Goal: Contribute content: Add original content to the website for others to see

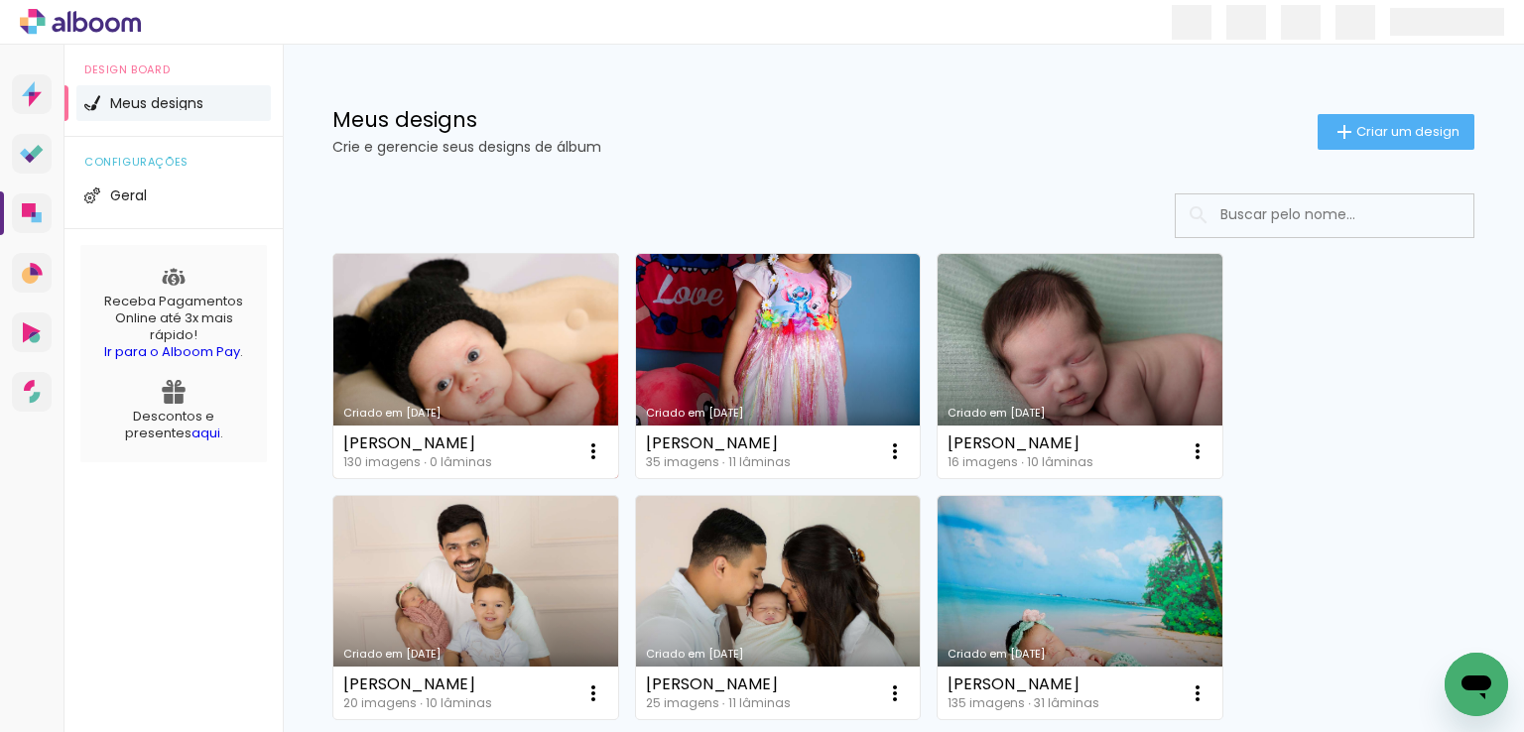
click at [495, 331] on link "Criado em [DATE]" at bounding box center [475, 366] width 285 height 224
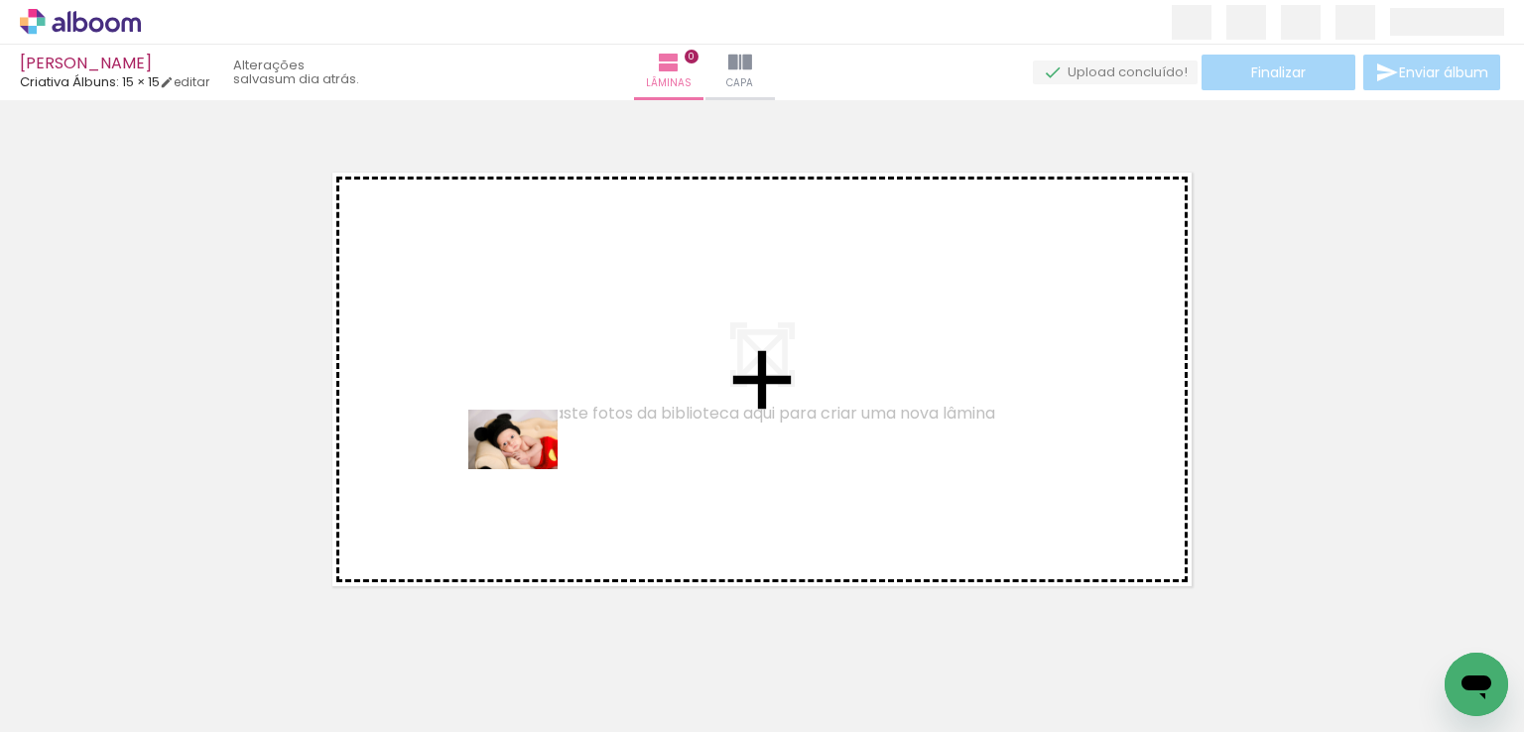
drag, startPoint x: 214, startPoint y: 668, endPoint x: 458, endPoint y: 566, distance: 264.2
click at [535, 462] on quentale-workspace at bounding box center [762, 366] width 1524 height 732
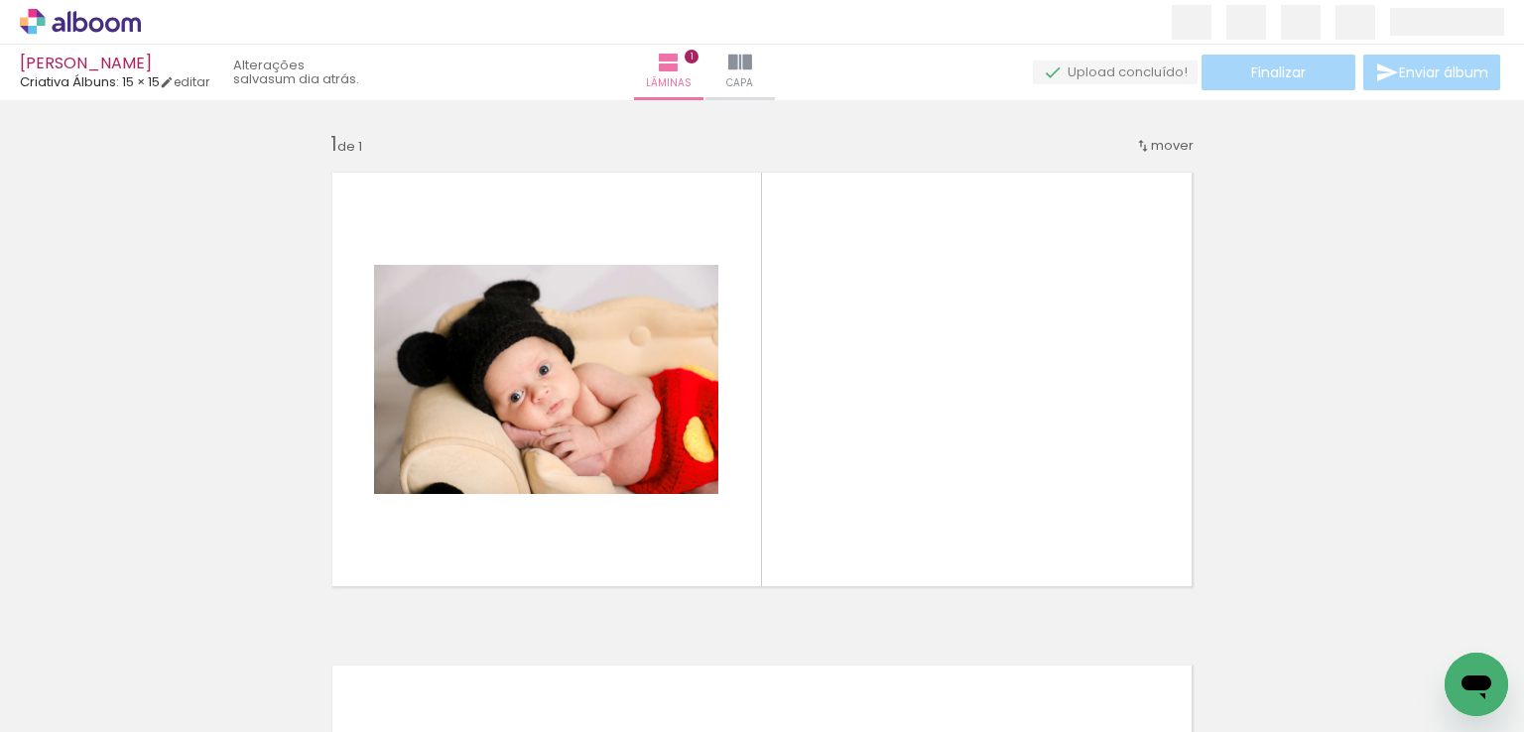
scroll to position [25, 0]
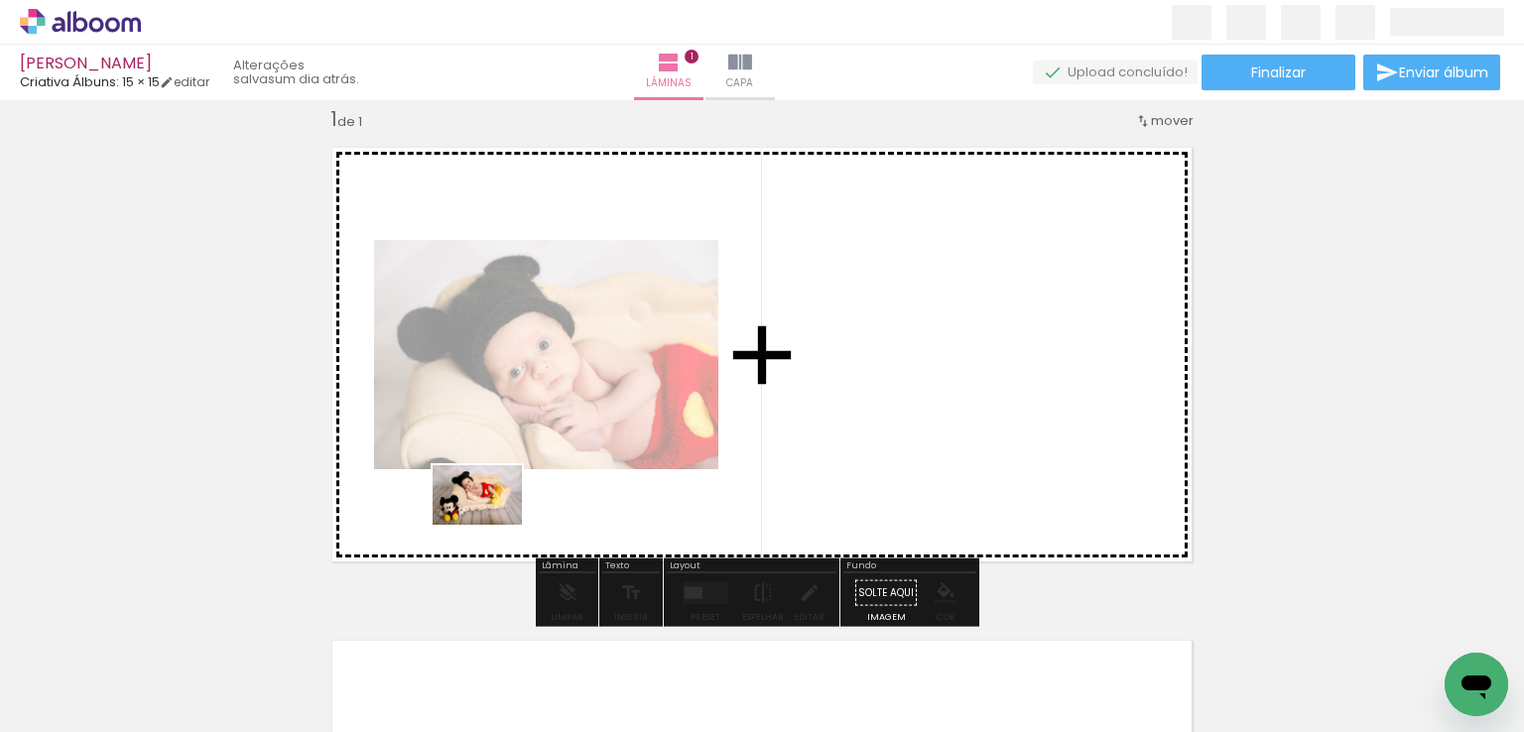
drag, startPoint x: 325, startPoint y: 668, endPoint x: 472, endPoint y: 631, distance: 151.4
click at [500, 520] on quentale-workspace at bounding box center [762, 366] width 1524 height 732
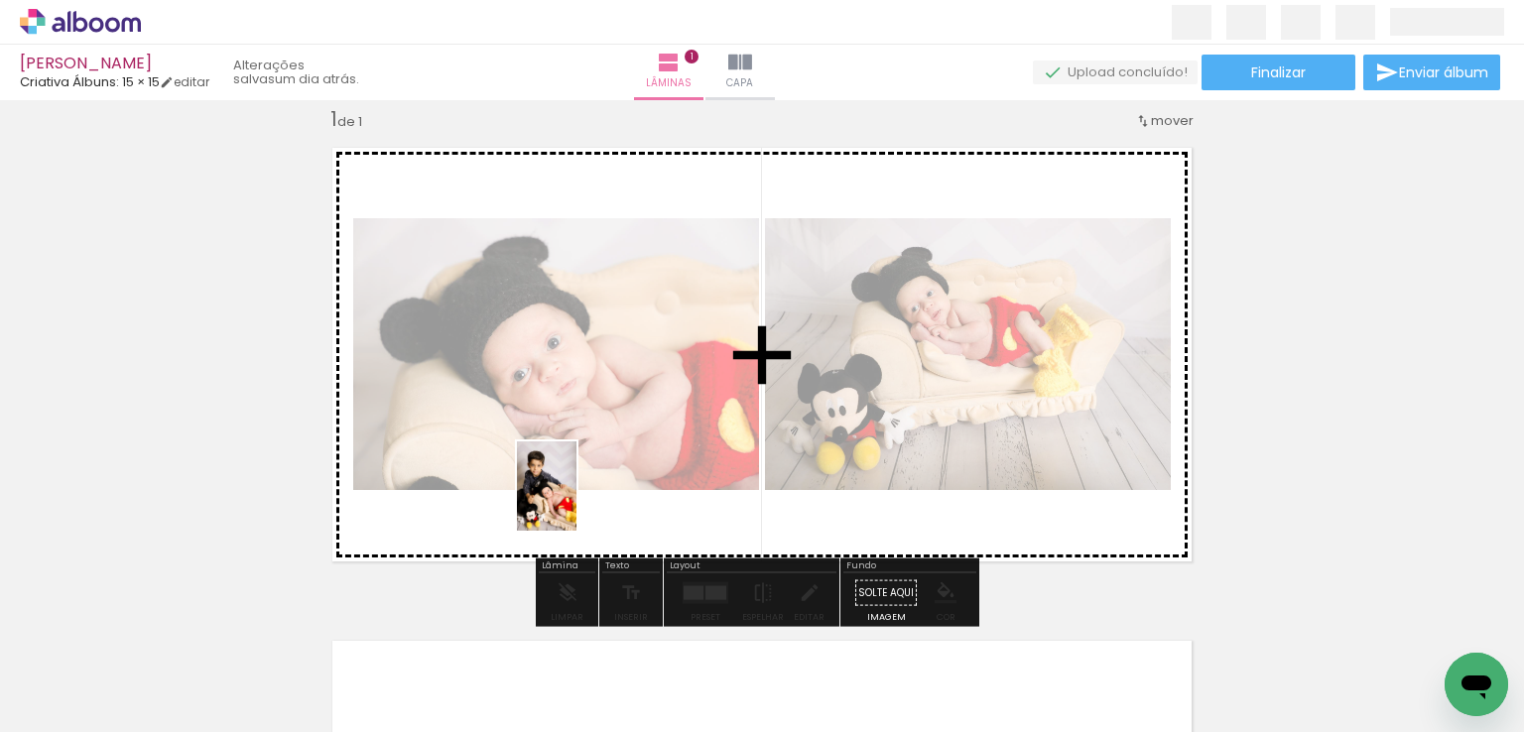
drag, startPoint x: 437, startPoint y: 672, endPoint x: 582, endPoint y: 495, distance: 229.0
click at [582, 495] on quentale-workspace at bounding box center [762, 366] width 1524 height 732
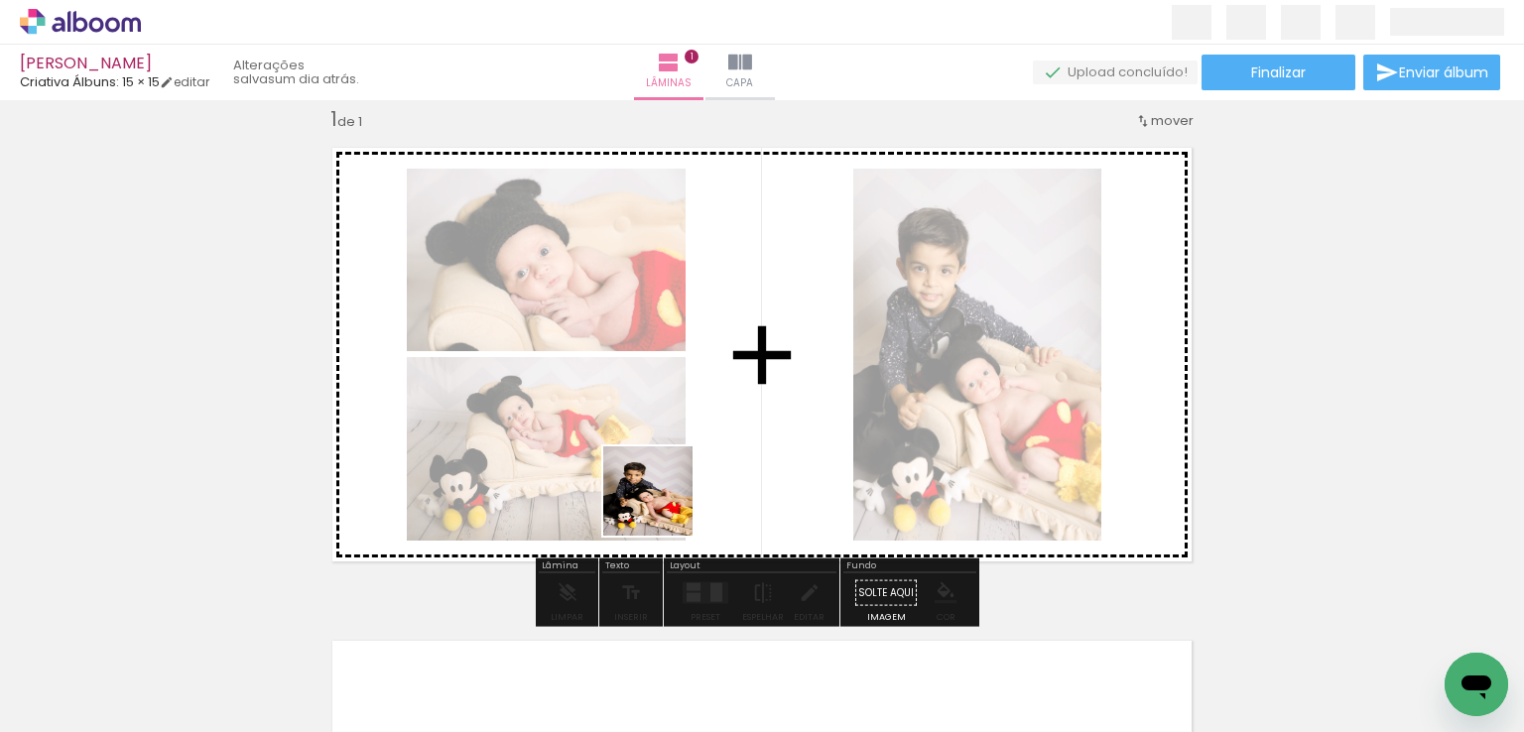
drag, startPoint x: 531, startPoint y: 668, endPoint x: 675, endPoint y: 493, distance: 226.2
click at [675, 493] on quentale-workspace at bounding box center [762, 366] width 1524 height 732
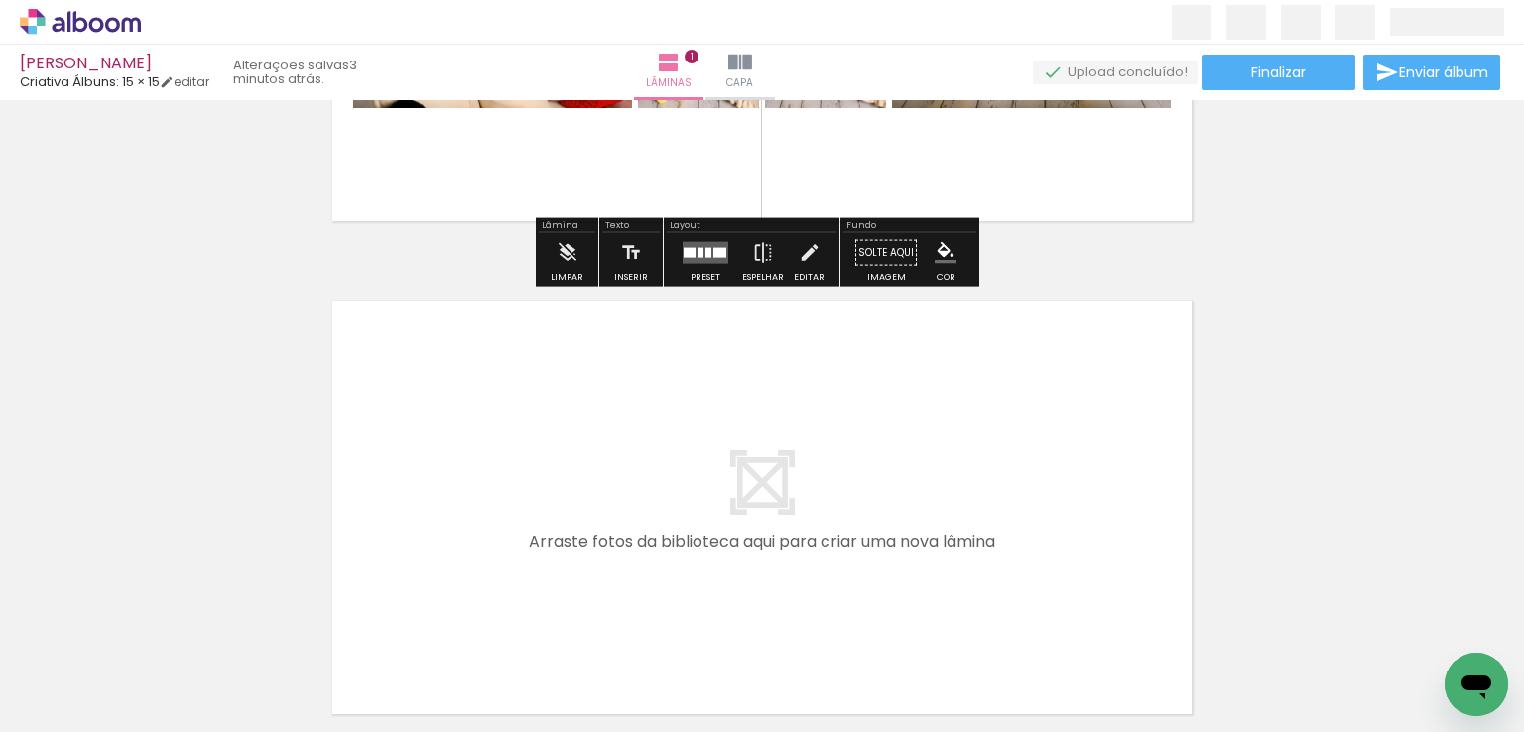
scroll to position [422, 0]
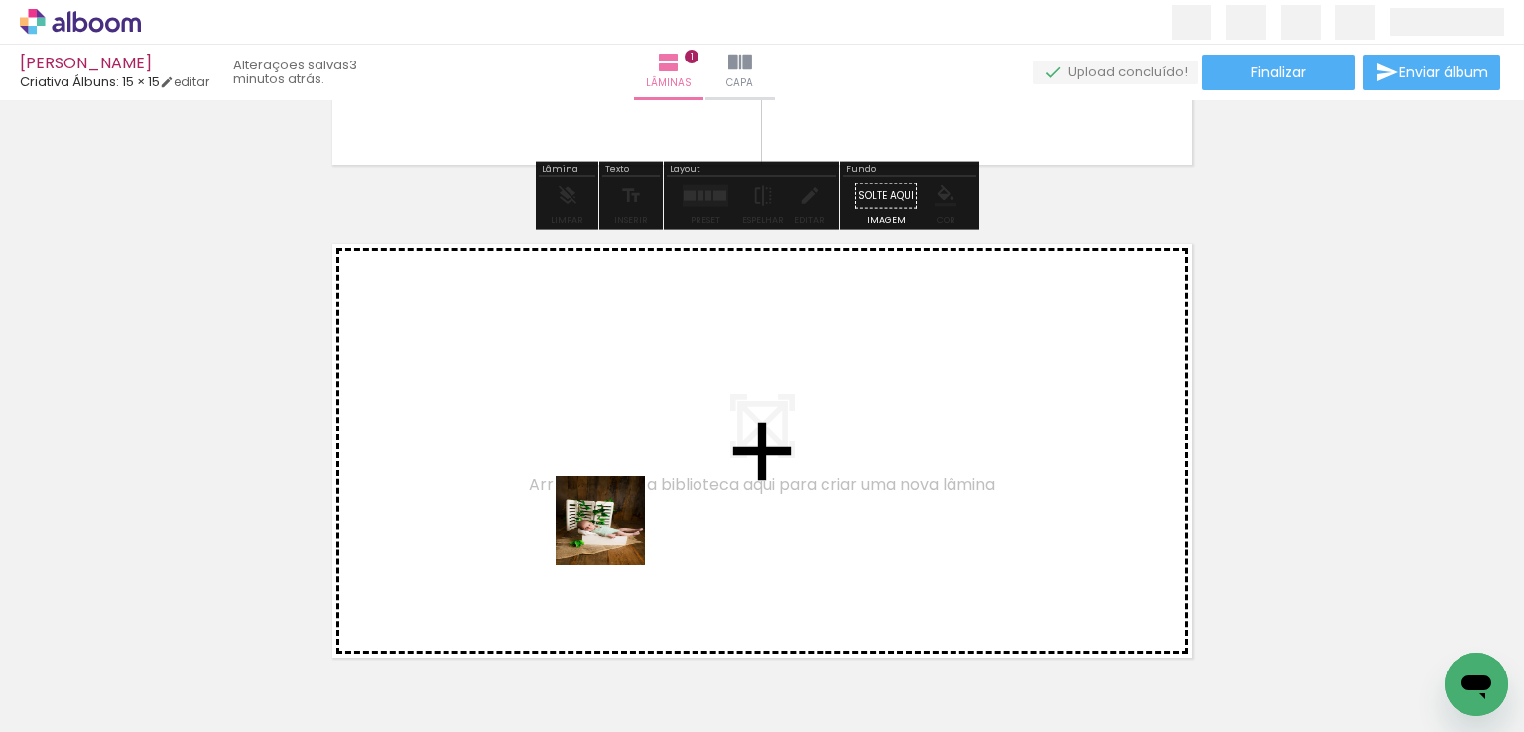
drag, startPoint x: 670, startPoint y: 675, endPoint x: 615, endPoint y: 536, distance: 149.2
click at [615, 536] on quentale-workspace at bounding box center [762, 366] width 1524 height 732
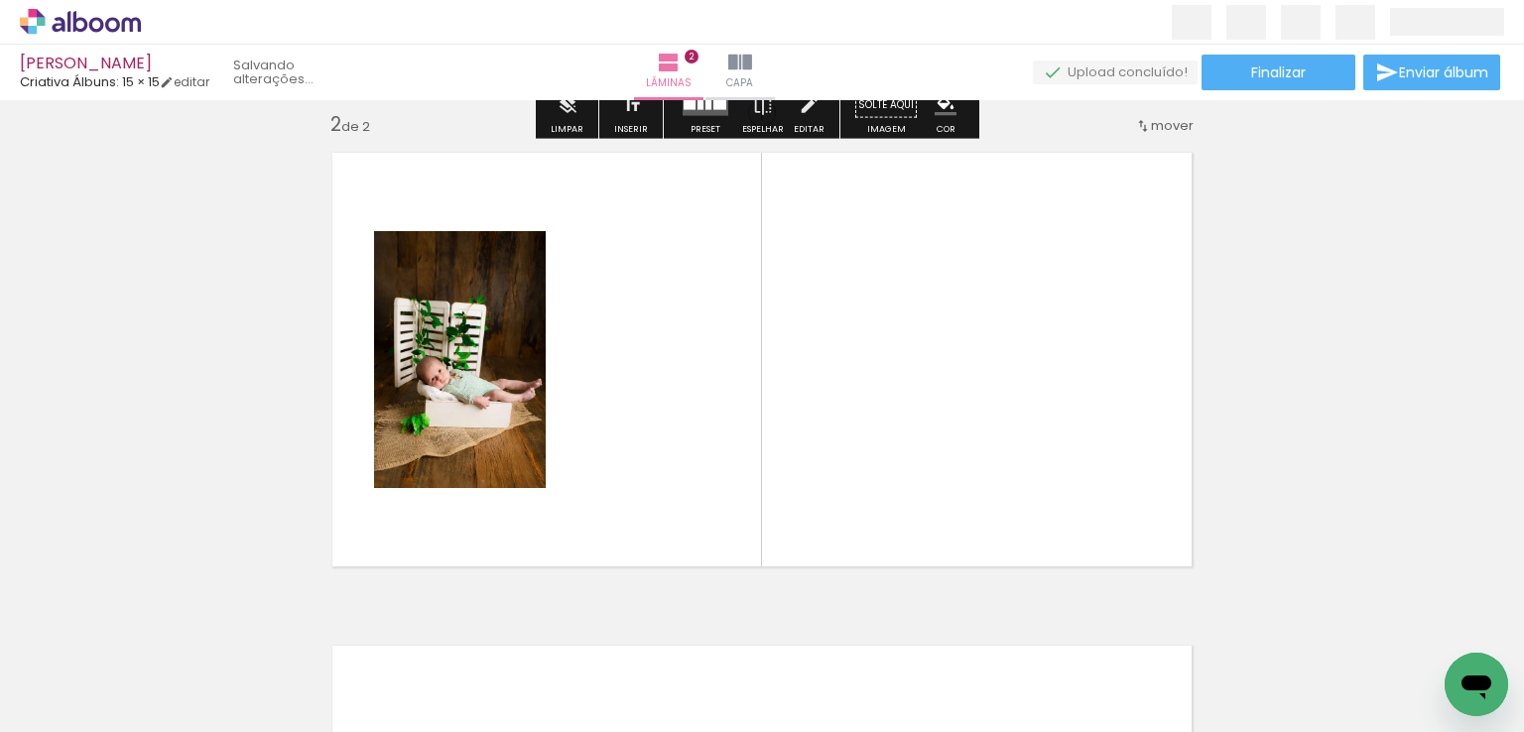
scroll to position [518, 0]
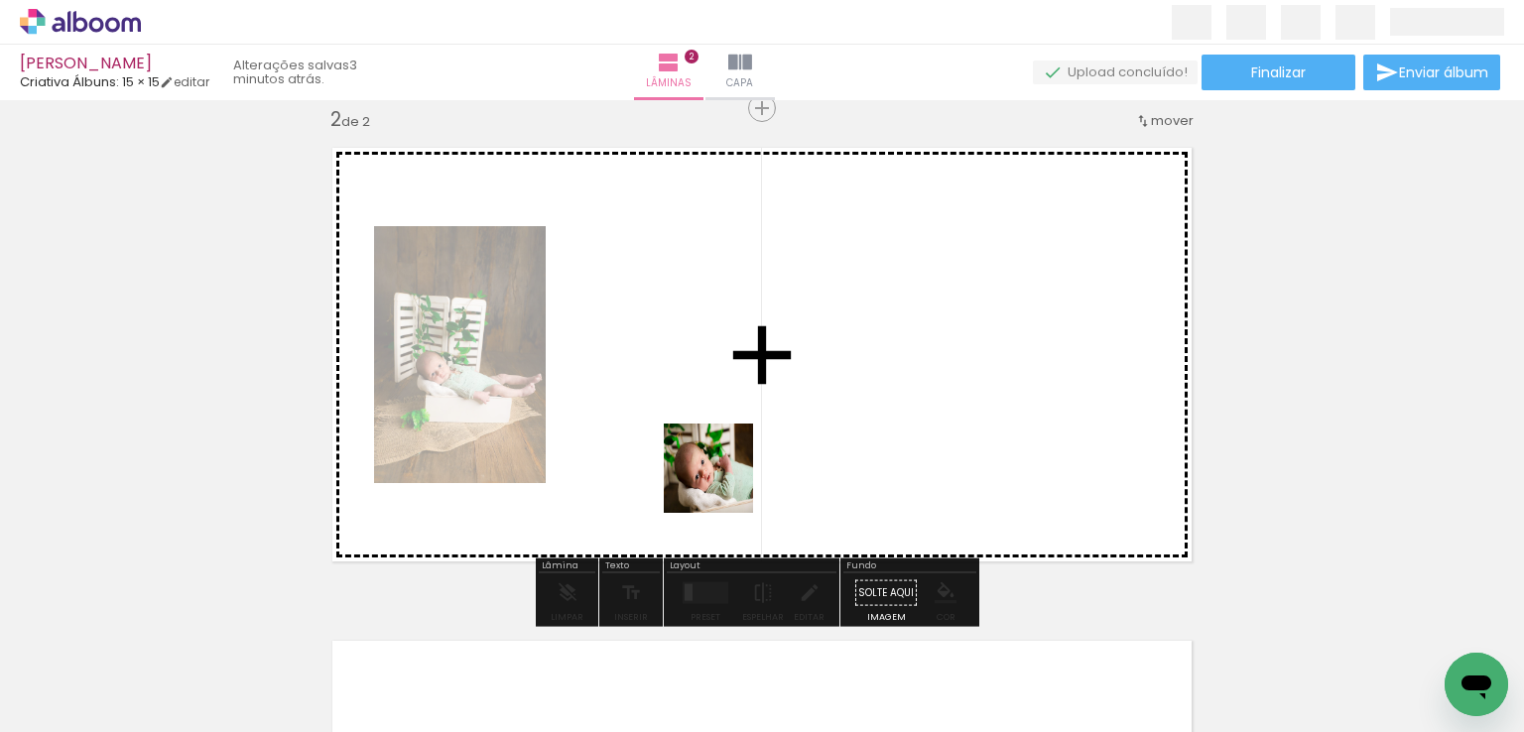
drag, startPoint x: 764, startPoint y: 669, endPoint x: 722, endPoint y: 481, distance: 192.1
click at [722, 481] on quentale-workspace at bounding box center [762, 366] width 1524 height 732
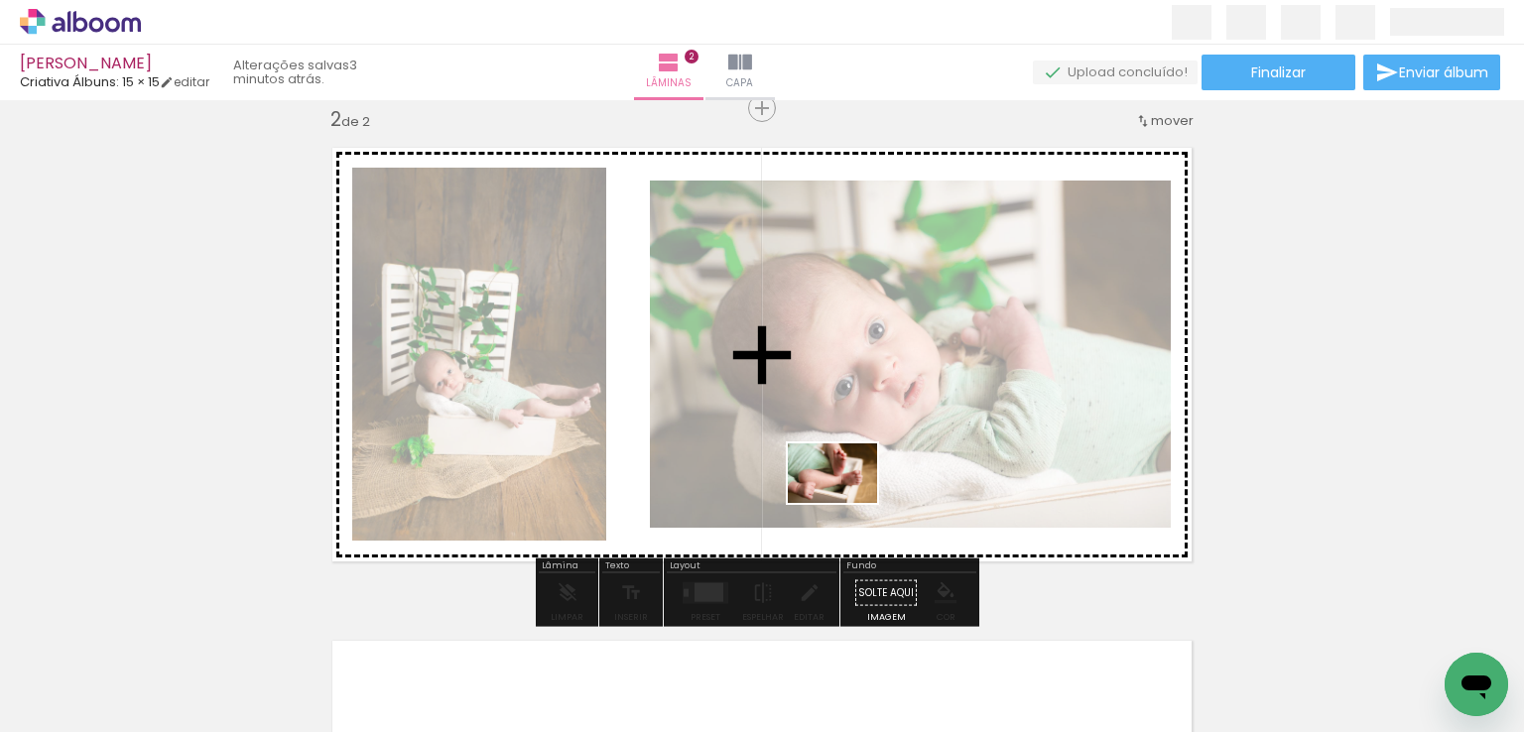
drag, startPoint x: 886, startPoint y: 656, endPoint x: 847, endPoint y: 503, distance: 157.6
click at [847, 503] on quentale-workspace at bounding box center [762, 366] width 1524 height 732
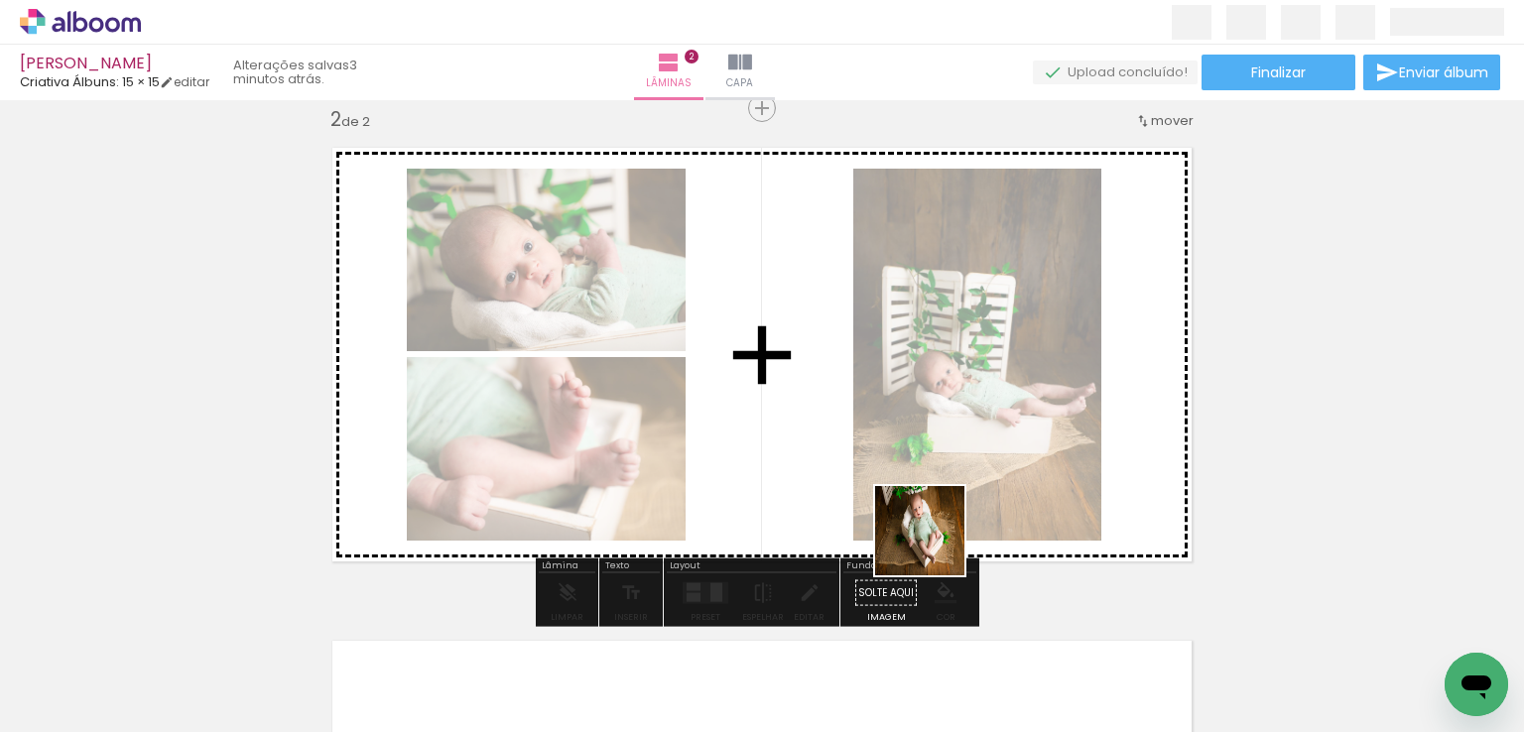
drag, startPoint x: 996, startPoint y: 666, endPoint x: 1038, endPoint y: 661, distance: 42.0
click at [886, 478] on quentale-workspace at bounding box center [762, 366] width 1524 height 732
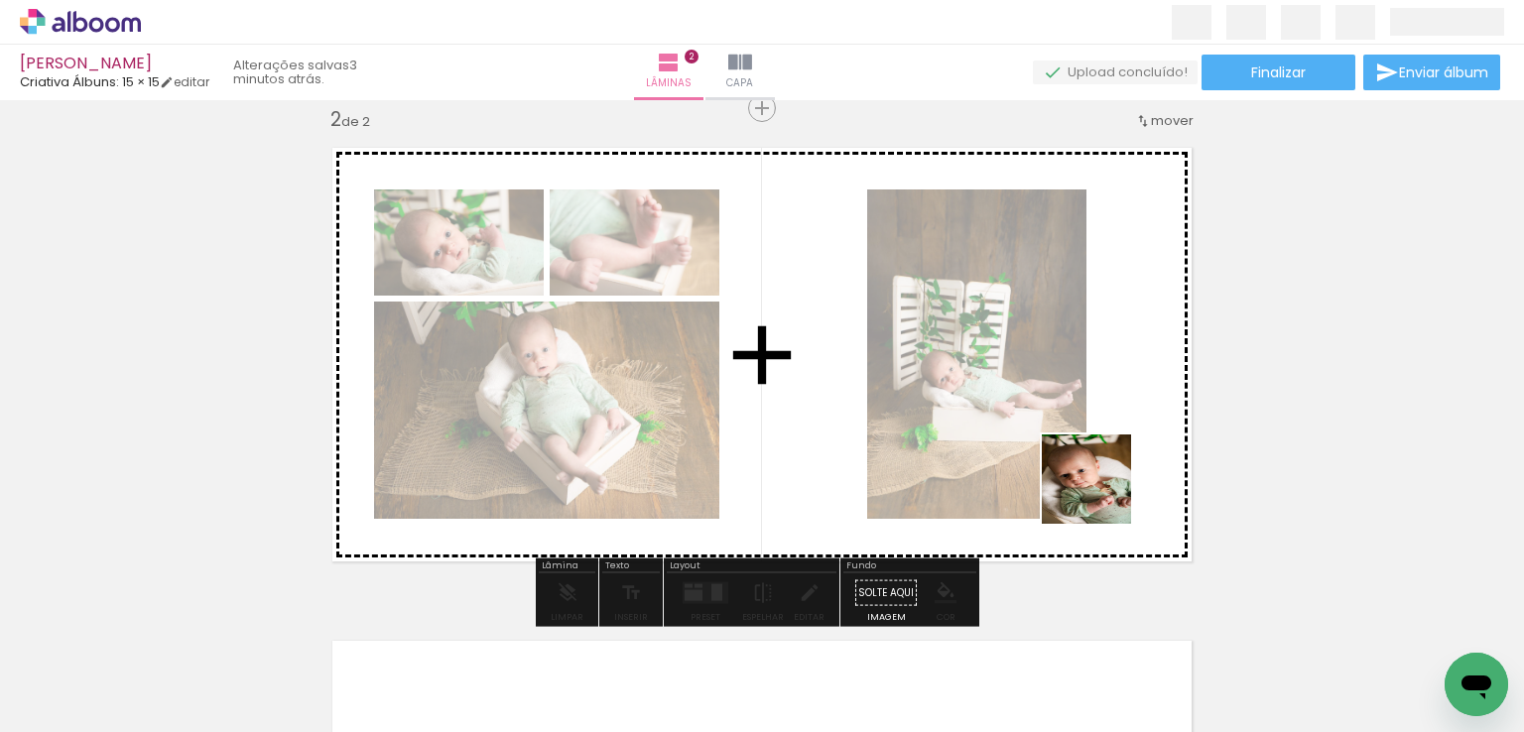
drag, startPoint x: 1086, startPoint y: 670, endPoint x: 1234, endPoint y: 676, distance: 147.9
click at [1101, 493] on quentale-workspace at bounding box center [762, 366] width 1524 height 732
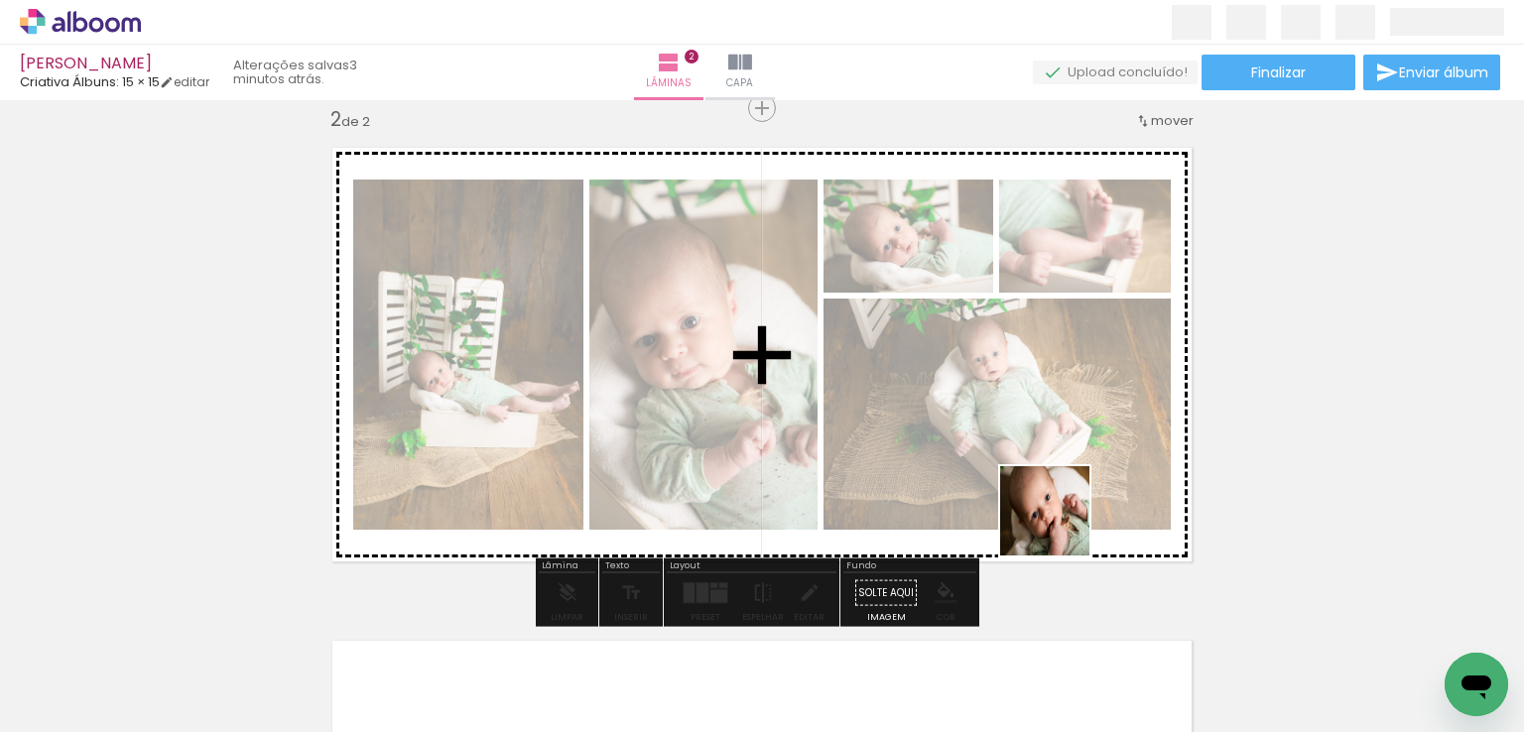
drag, startPoint x: 1234, startPoint y: 679, endPoint x: 948, endPoint y: 450, distance: 365.7
click at [1033, 508] on quentale-workspace at bounding box center [762, 366] width 1524 height 732
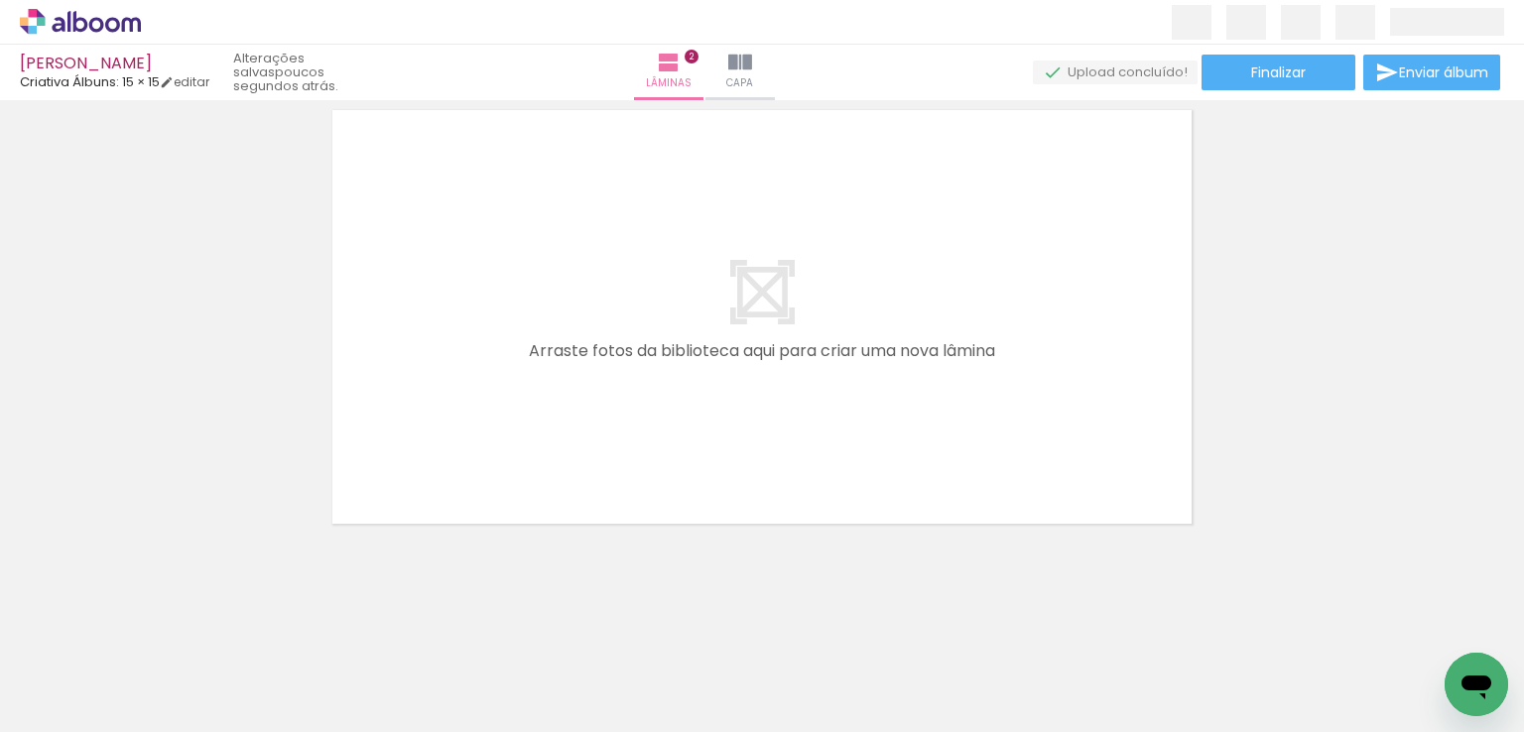
scroll to position [0, 956]
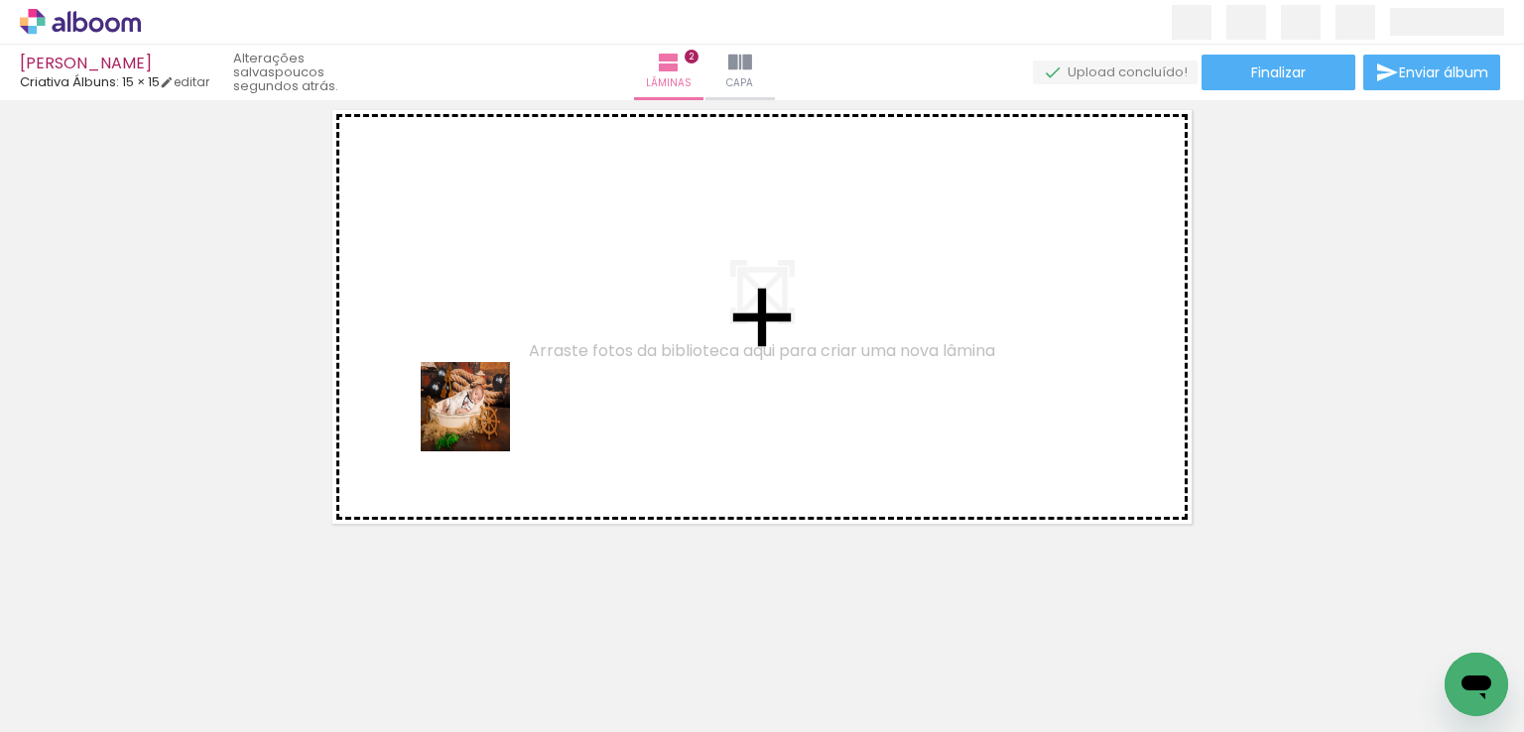
drag, startPoint x: 340, startPoint y: 684, endPoint x: 485, endPoint y: 411, distance: 308.9
click at [485, 411] on quentale-workspace at bounding box center [762, 366] width 1524 height 732
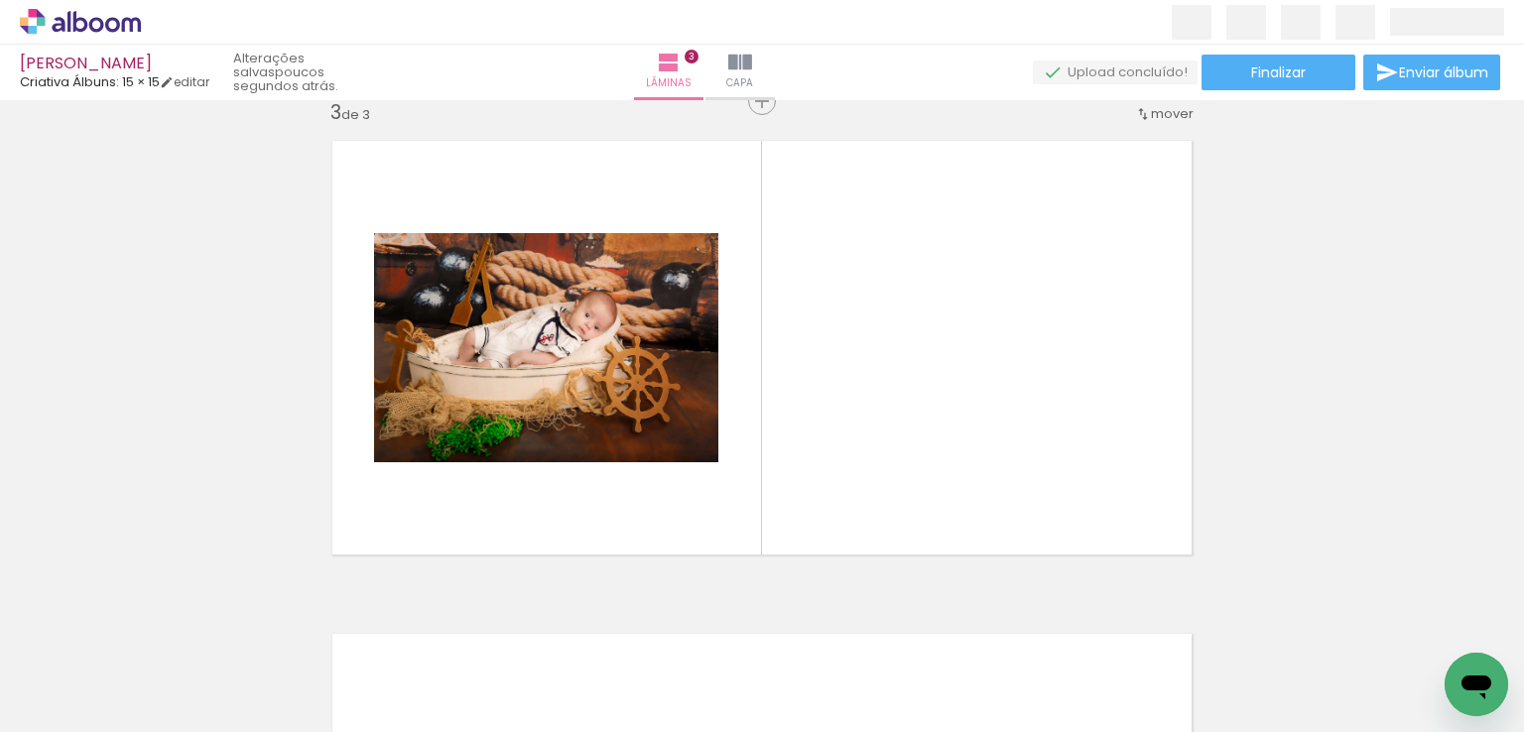
scroll to position [1012, 0]
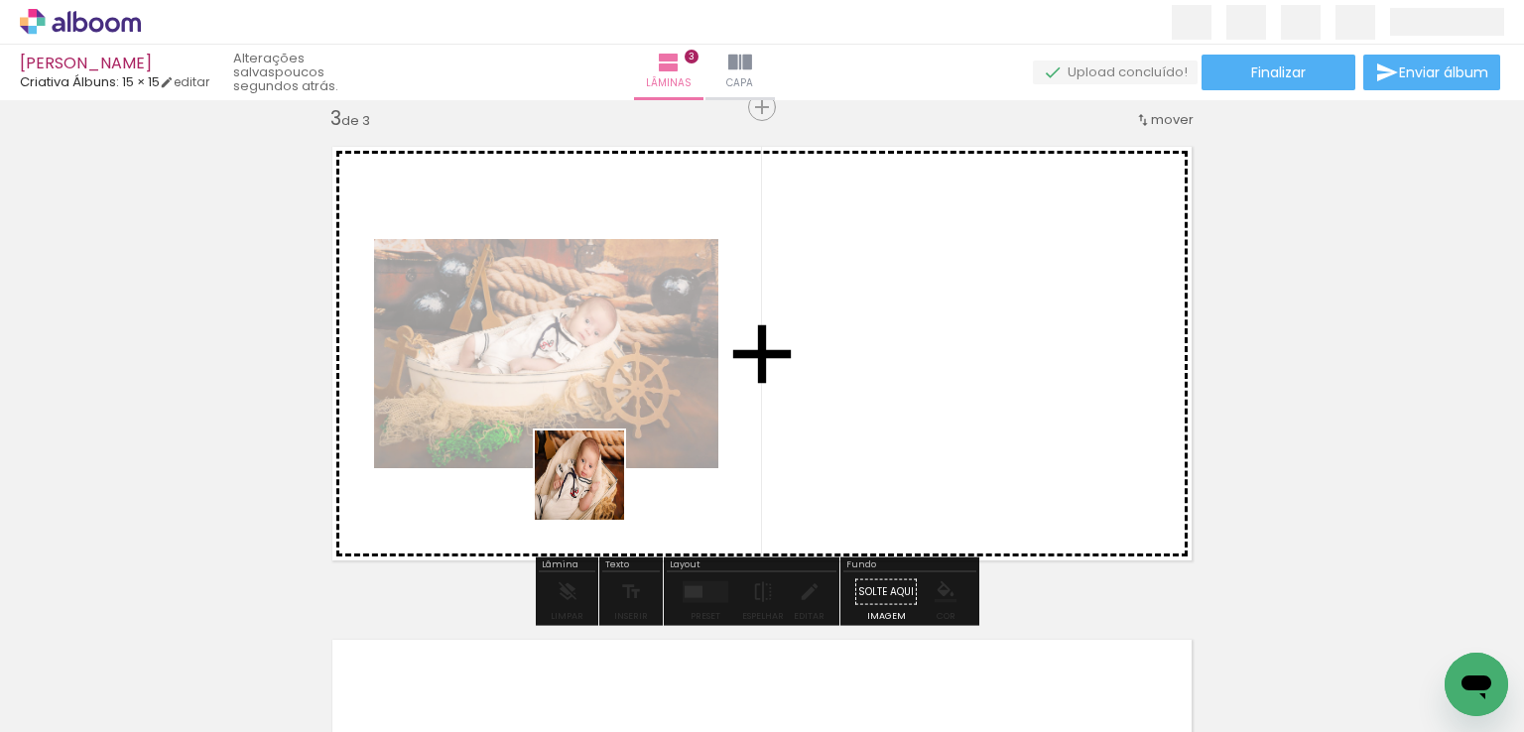
drag, startPoint x: 484, startPoint y: 650, endPoint x: 600, endPoint y: 481, distance: 204.7
click at [600, 481] on quentale-workspace at bounding box center [762, 366] width 1524 height 732
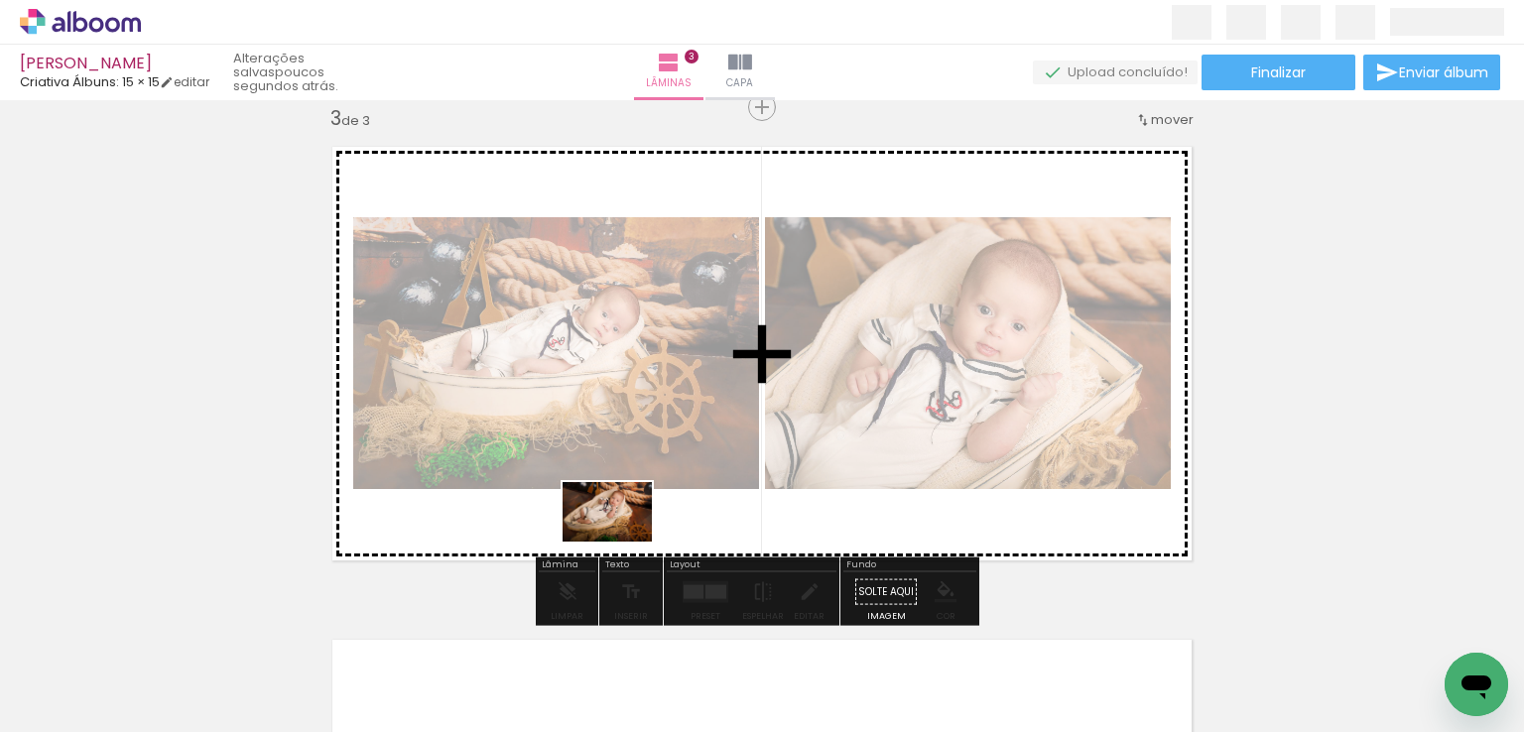
drag, startPoint x: 581, startPoint y: 648, endPoint x: 622, endPoint y: 542, distance: 113.7
click at [622, 542] on quentale-workspace at bounding box center [762, 366] width 1524 height 732
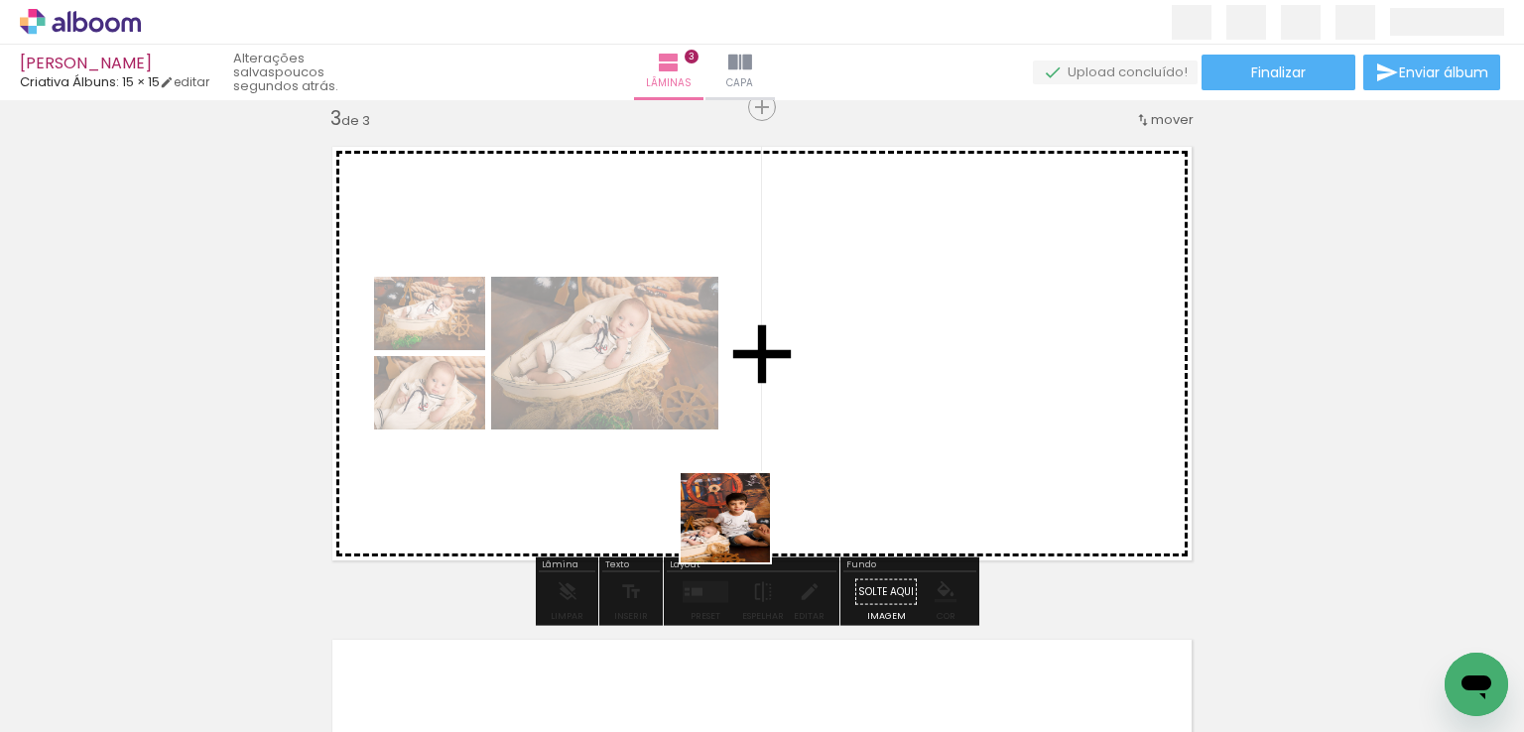
drag, startPoint x: 693, startPoint y: 648, endPoint x: 740, endPoint y: 533, distance: 124.2
click at [740, 533] on quentale-workspace at bounding box center [762, 366] width 1524 height 732
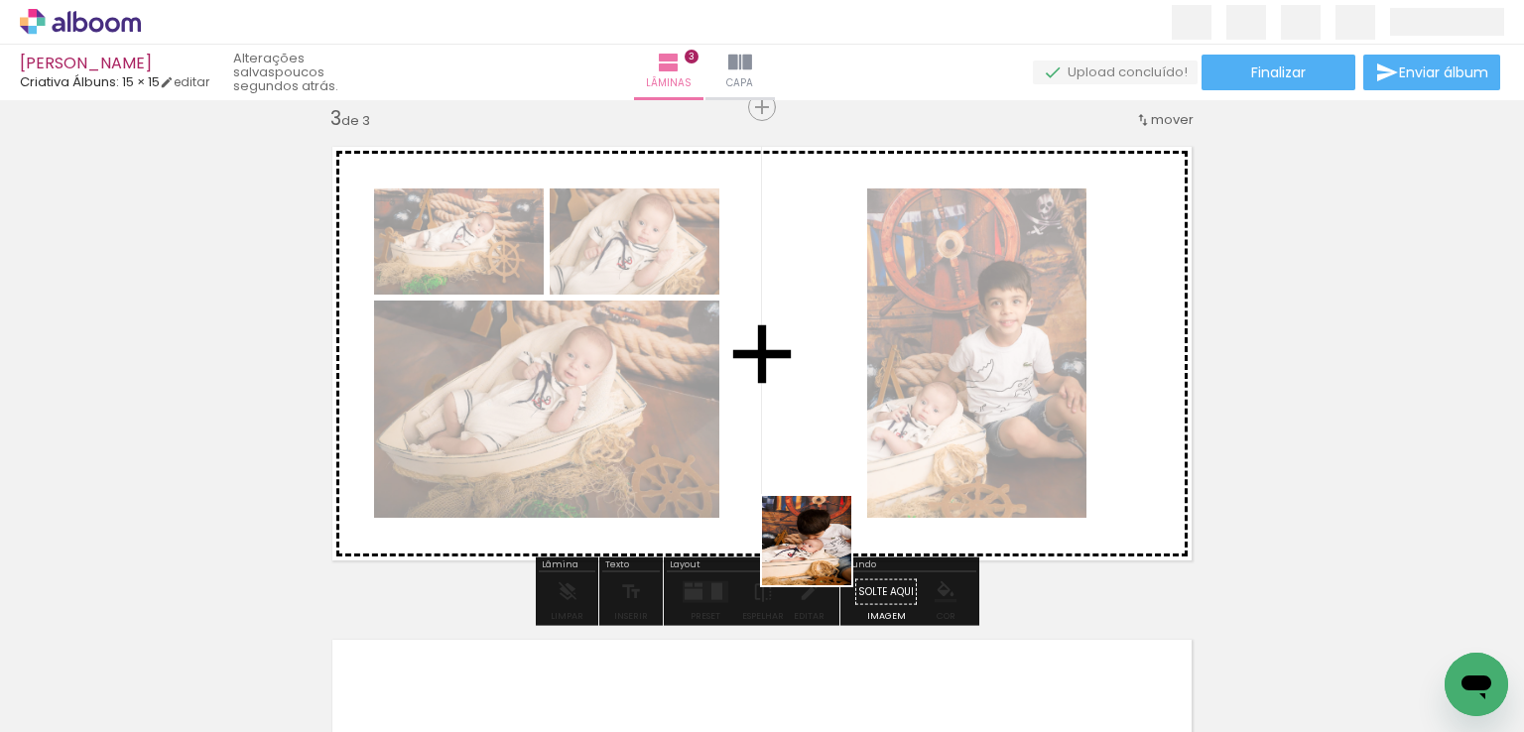
drag, startPoint x: 810, startPoint y: 624, endPoint x: 829, endPoint y: 517, distance: 109.0
click at [829, 517] on quentale-workspace at bounding box center [762, 366] width 1524 height 732
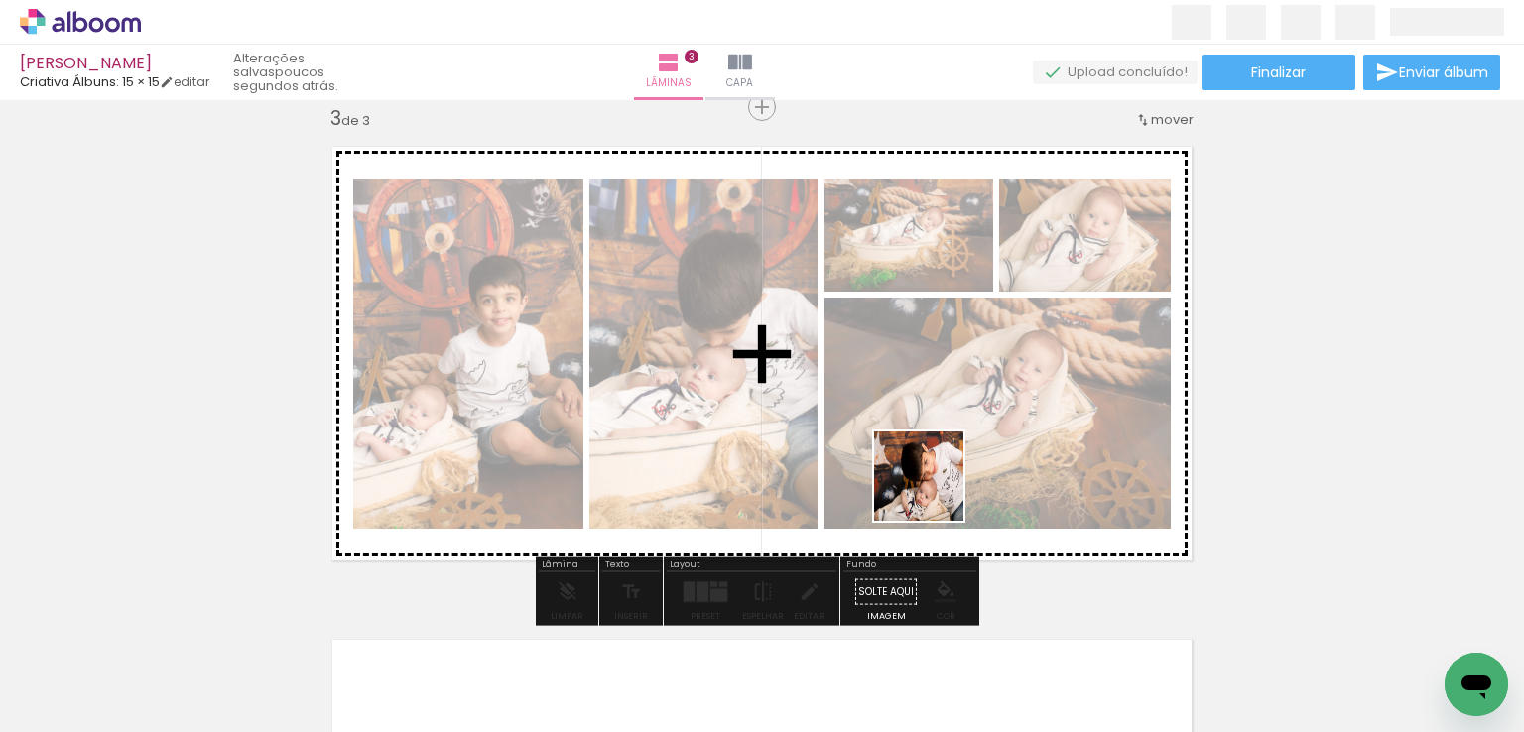
drag, startPoint x: 909, startPoint y: 653, endPoint x: 934, endPoint y: 491, distance: 163.6
click at [934, 491] on quentale-workspace at bounding box center [762, 366] width 1524 height 732
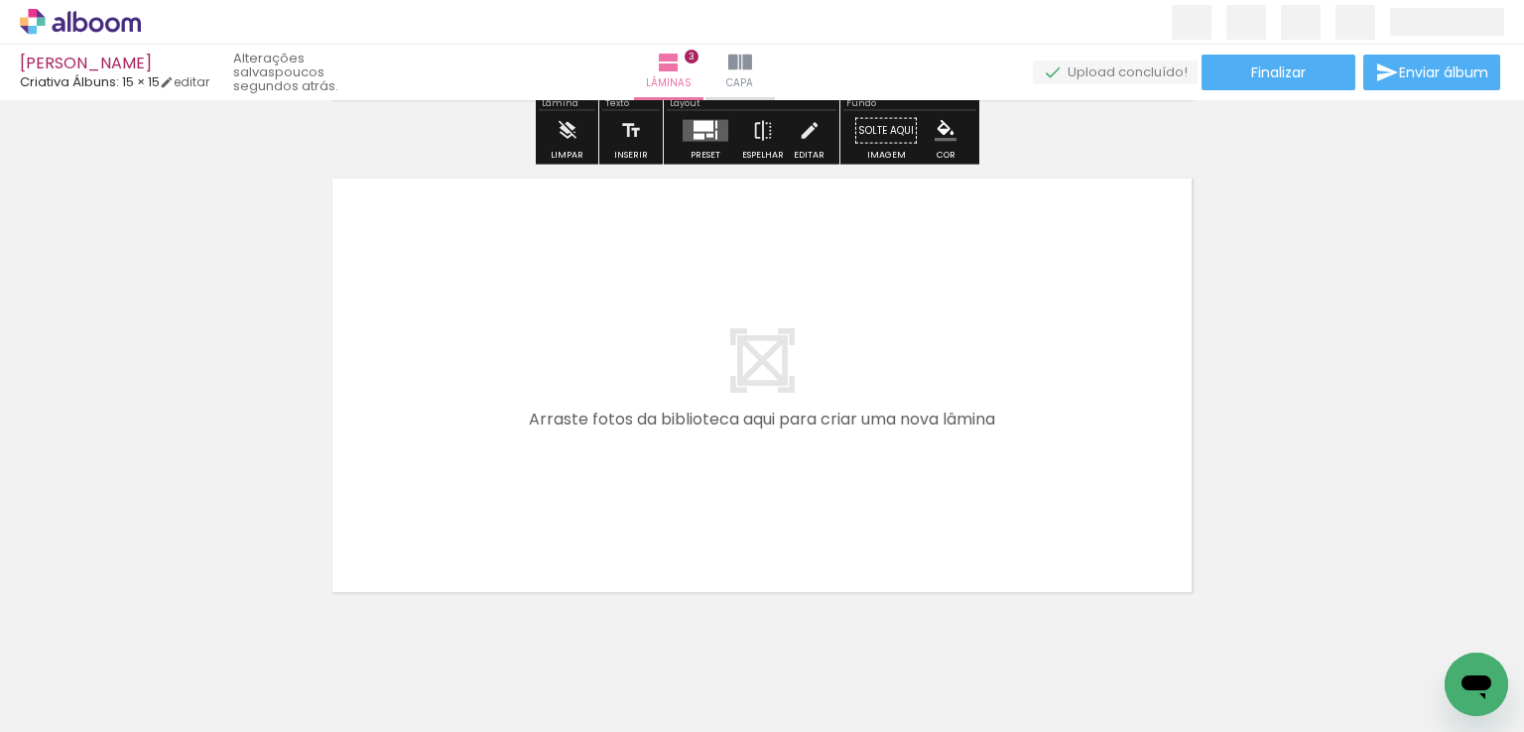
scroll to position [1508, 0]
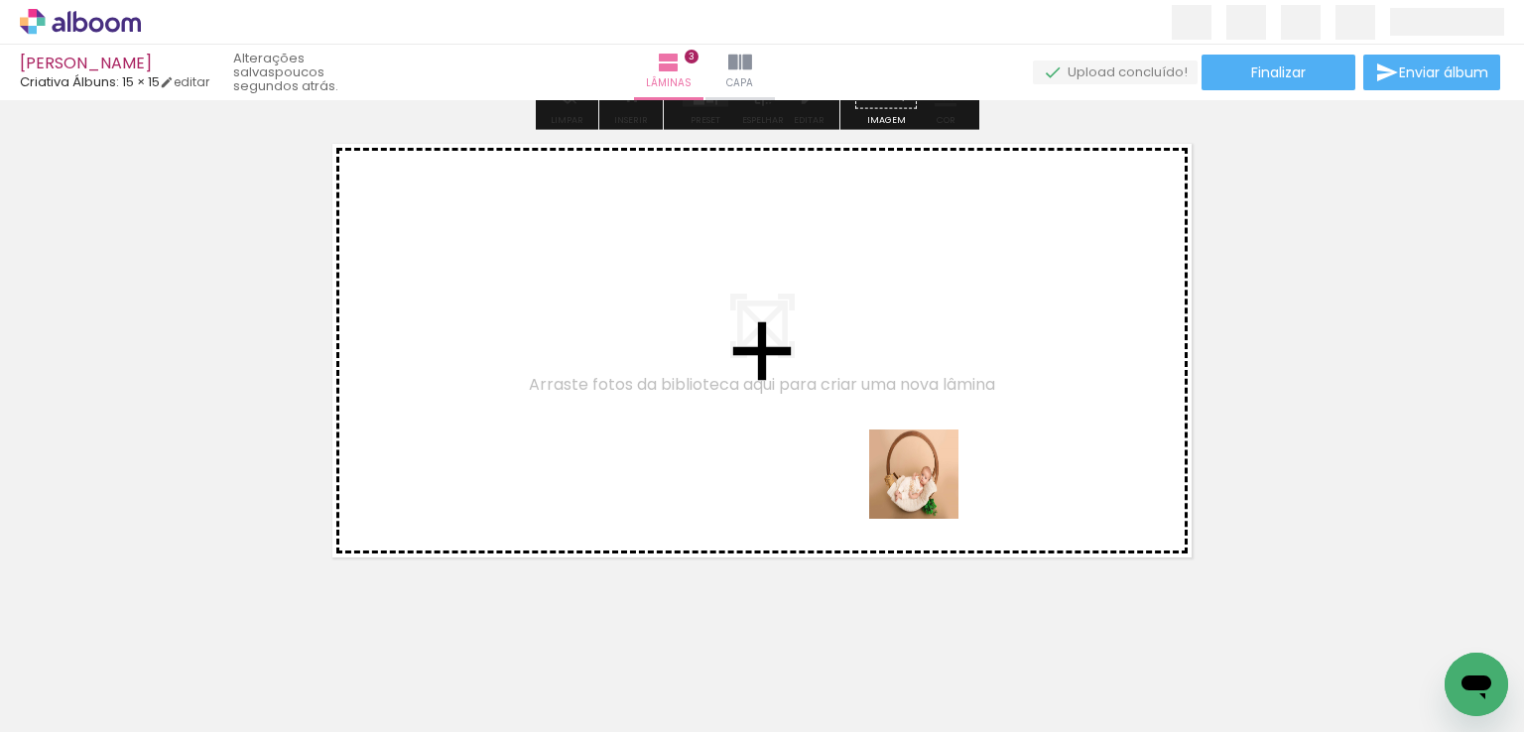
drag, startPoint x: 996, startPoint y: 629, endPoint x: 921, endPoint y: 478, distance: 168.6
click at [921, 478] on quentale-workspace at bounding box center [762, 366] width 1524 height 732
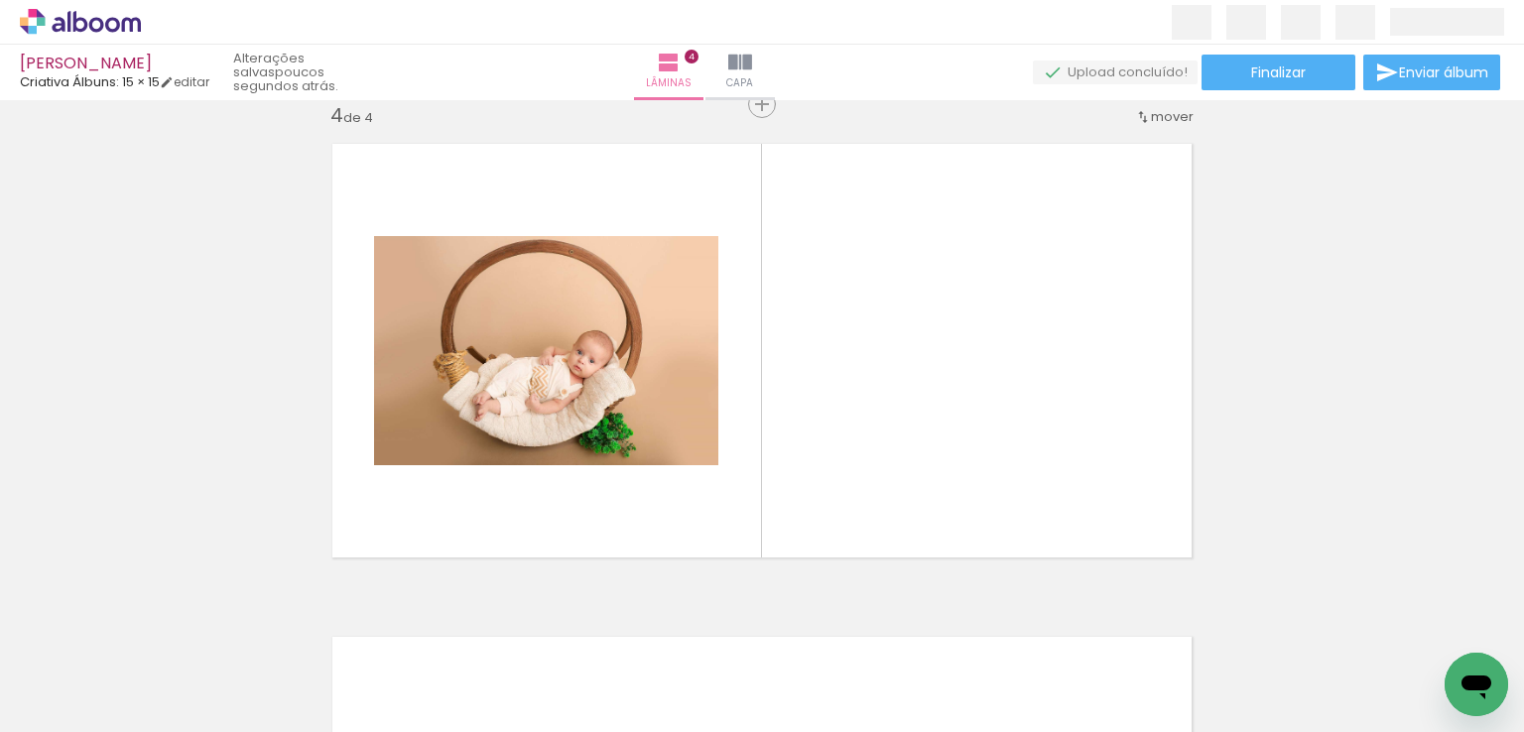
scroll to position [1504, 0]
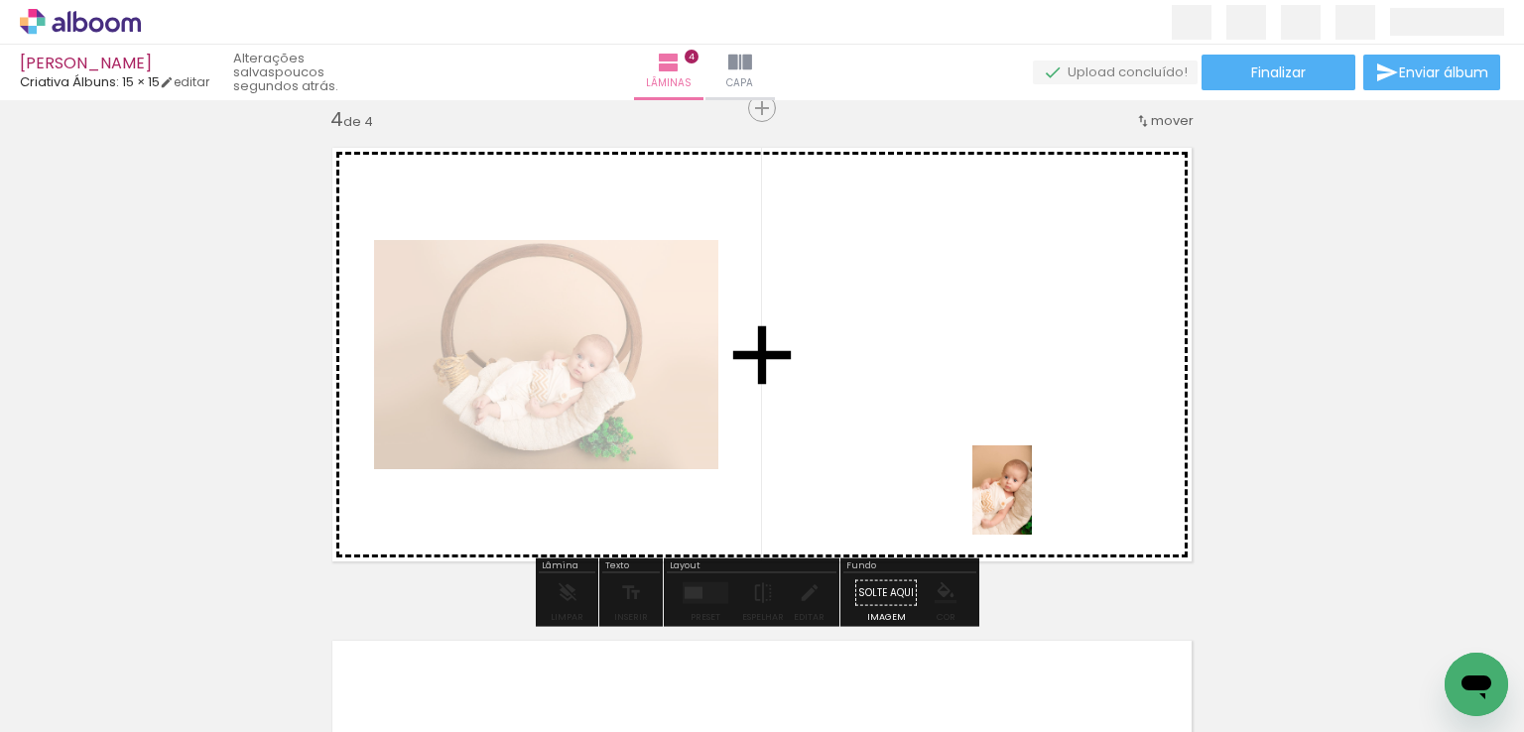
drag, startPoint x: 1159, startPoint y: 664, endPoint x: 1262, endPoint y: 688, distance: 105.9
click at [1023, 497] on quentale-workspace at bounding box center [762, 366] width 1524 height 732
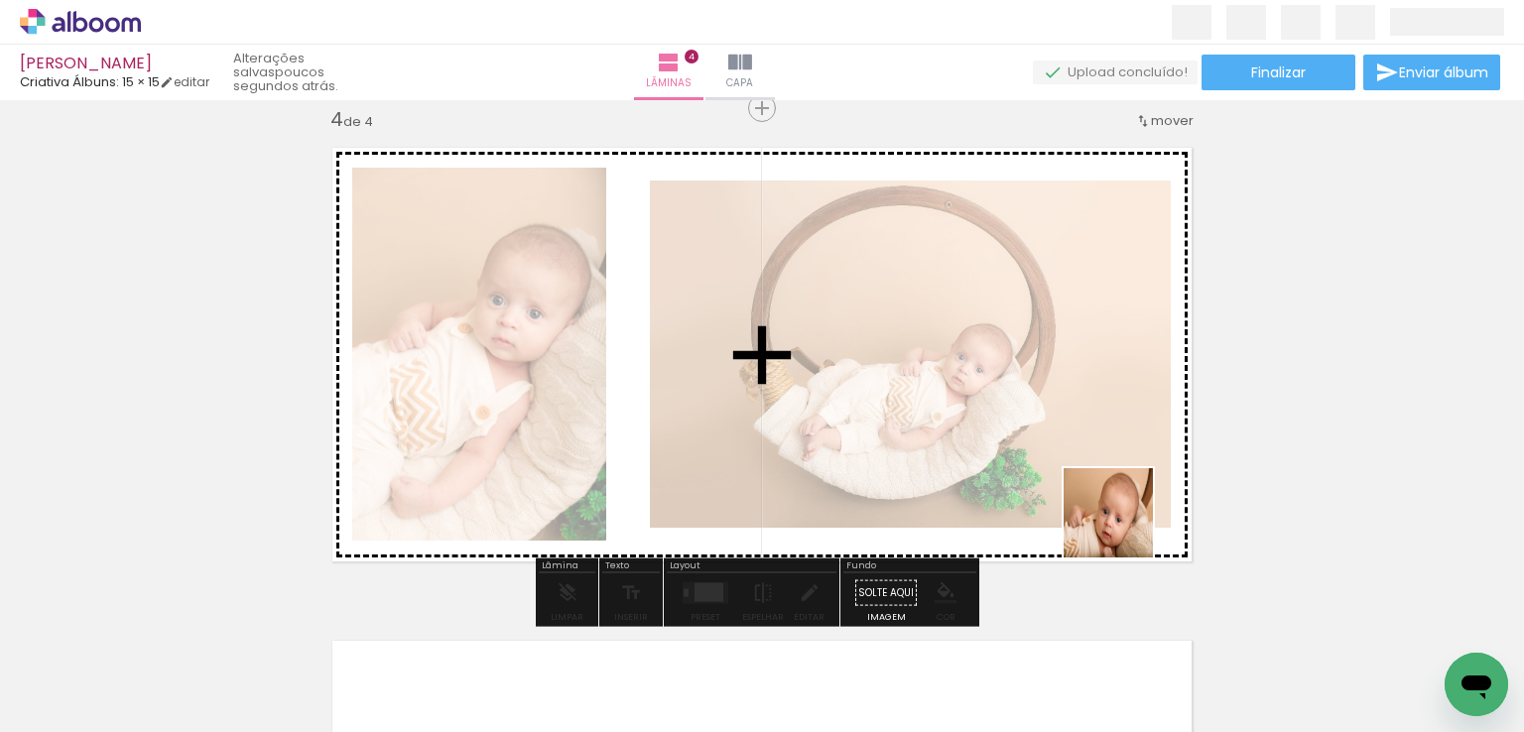
drag, startPoint x: 1262, startPoint y: 666, endPoint x: 1068, endPoint y: 494, distance: 258.6
click at [1068, 494] on quentale-workspace at bounding box center [762, 366] width 1524 height 732
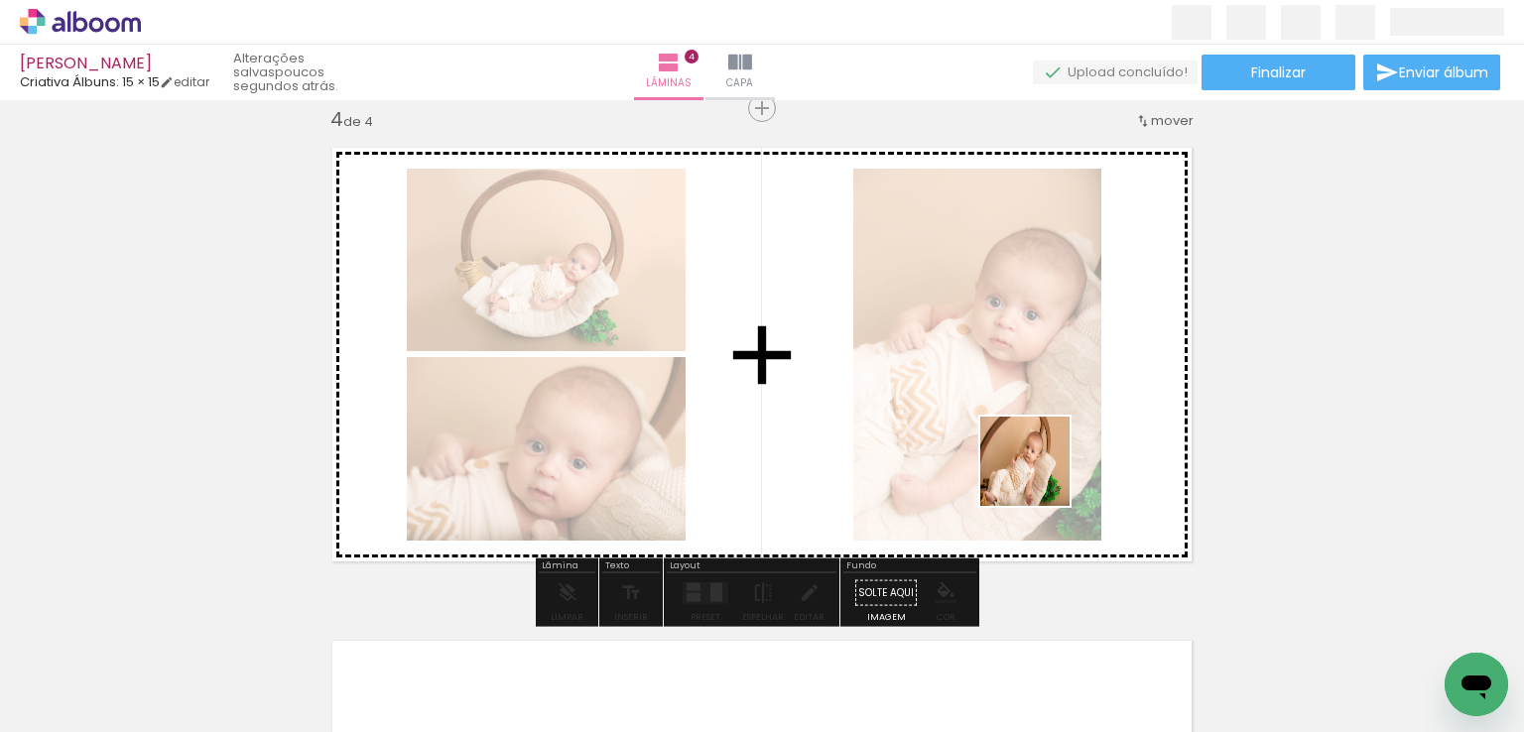
drag, startPoint x: 1332, startPoint y: 668, endPoint x: 1032, endPoint y: 472, distance: 358.6
click at [1032, 472] on quentale-workspace at bounding box center [762, 366] width 1524 height 732
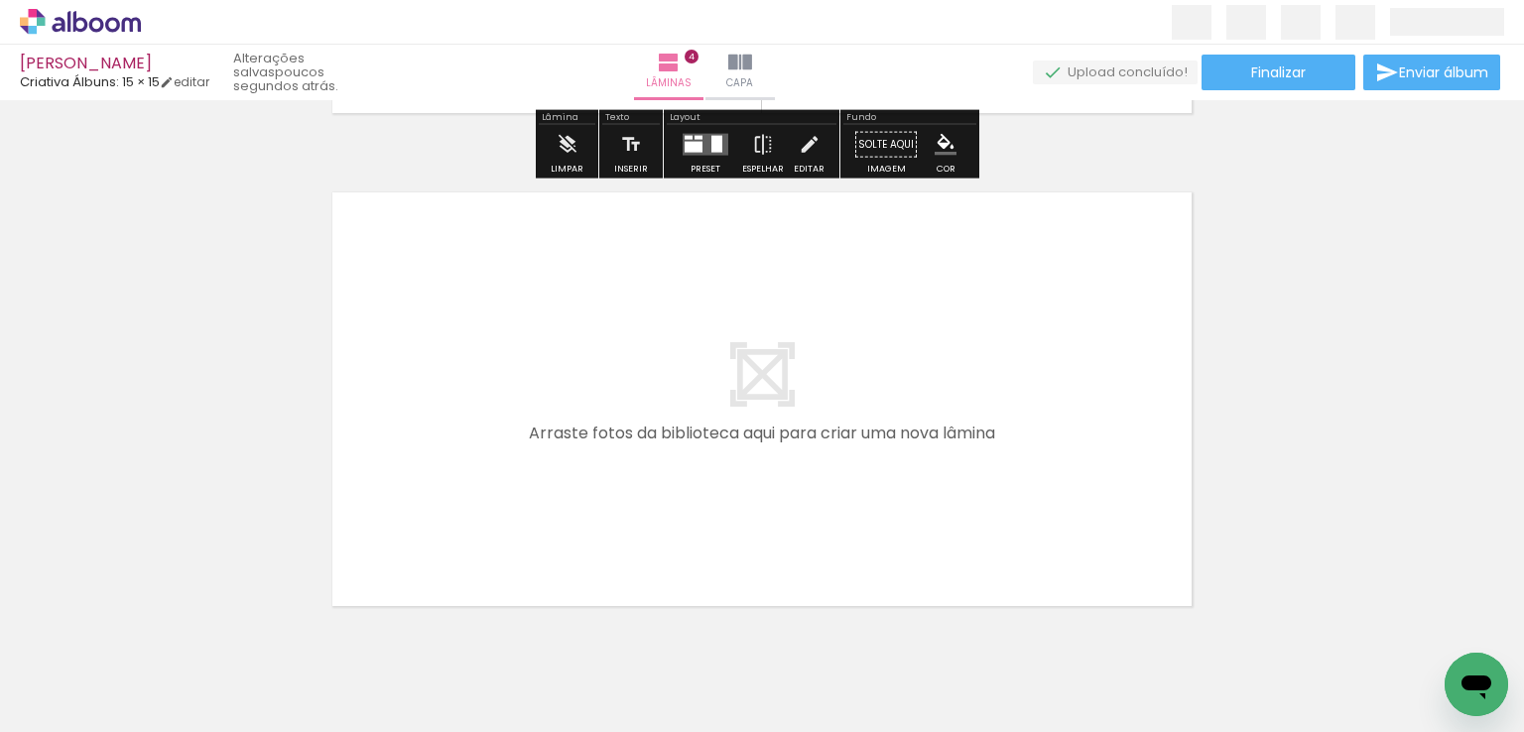
scroll to position [2000, 0]
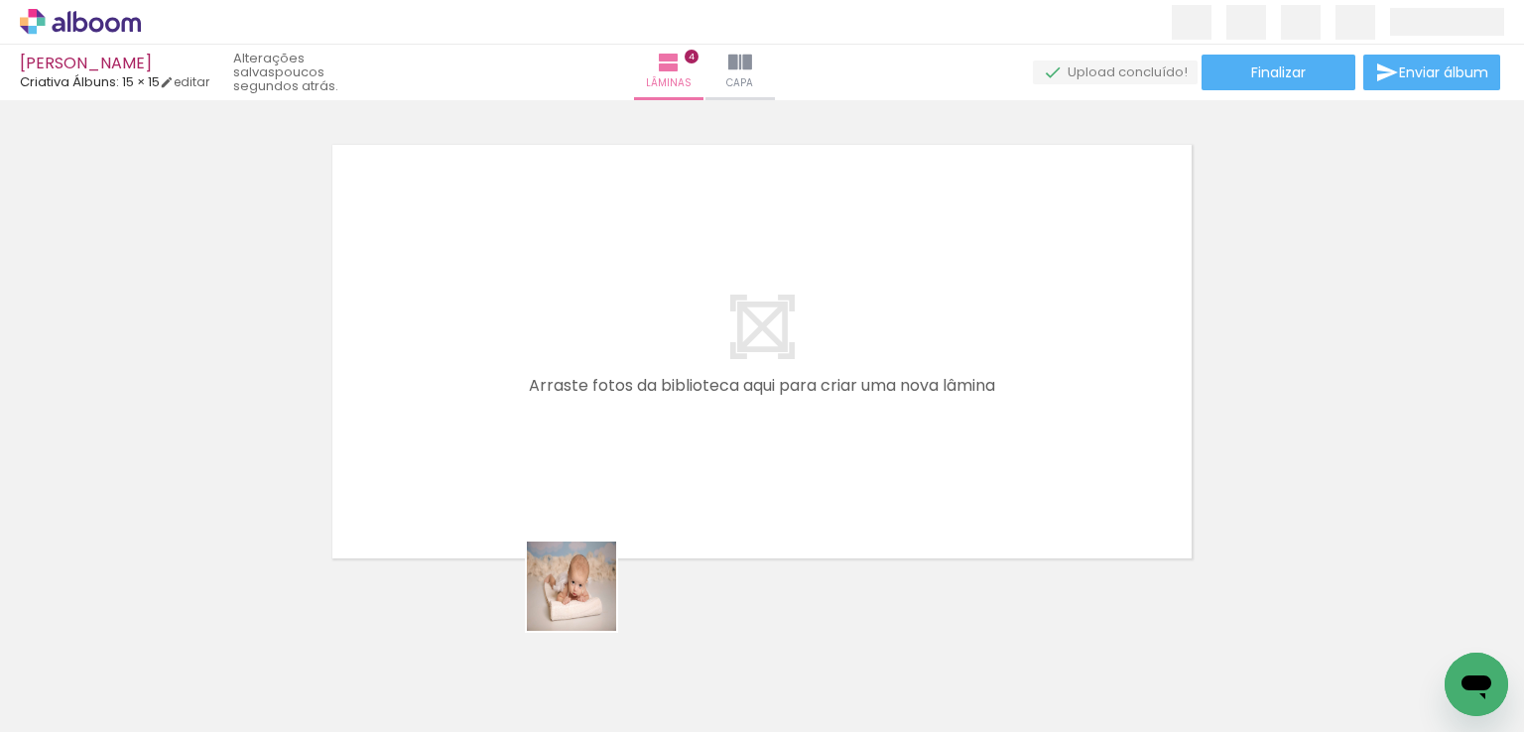
drag, startPoint x: 578, startPoint y: 668, endPoint x: 593, endPoint y: 501, distance: 167.3
click at [593, 501] on quentale-workspace at bounding box center [762, 366] width 1524 height 732
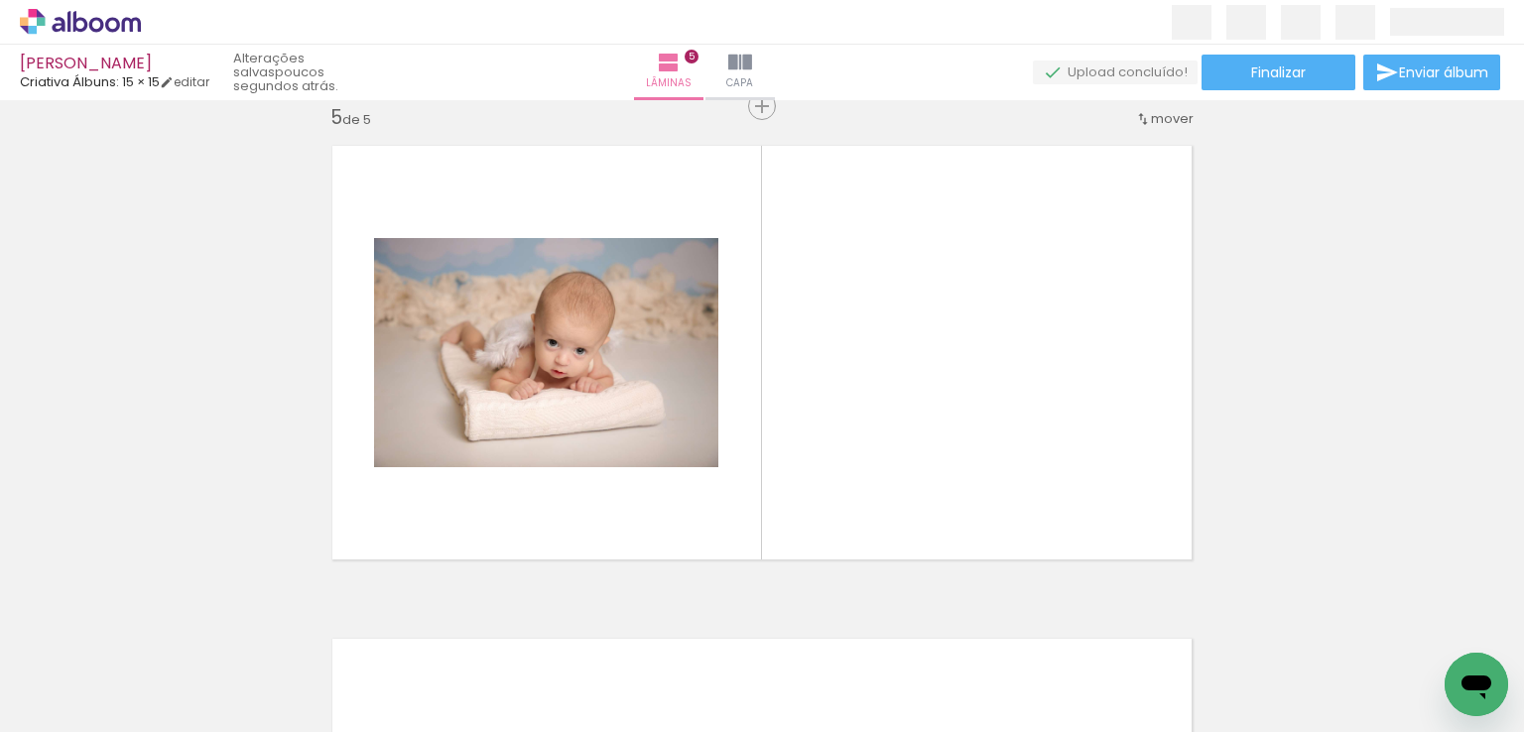
scroll to position [1997, 0]
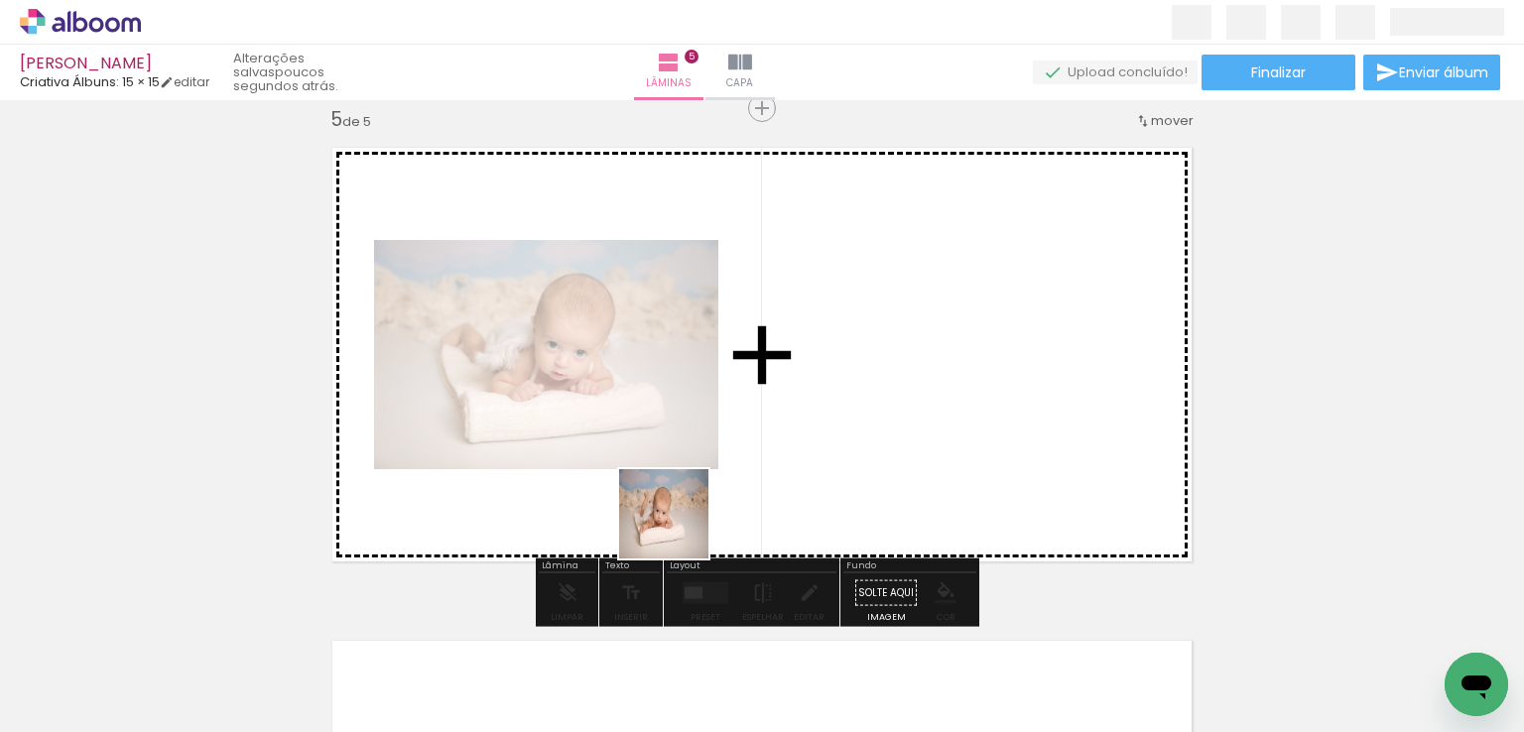
drag, startPoint x: 704, startPoint y: 671, endPoint x: 678, endPoint y: 524, distance: 149.3
click at [678, 524] on quentale-workspace at bounding box center [762, 366] width 1524 height 732
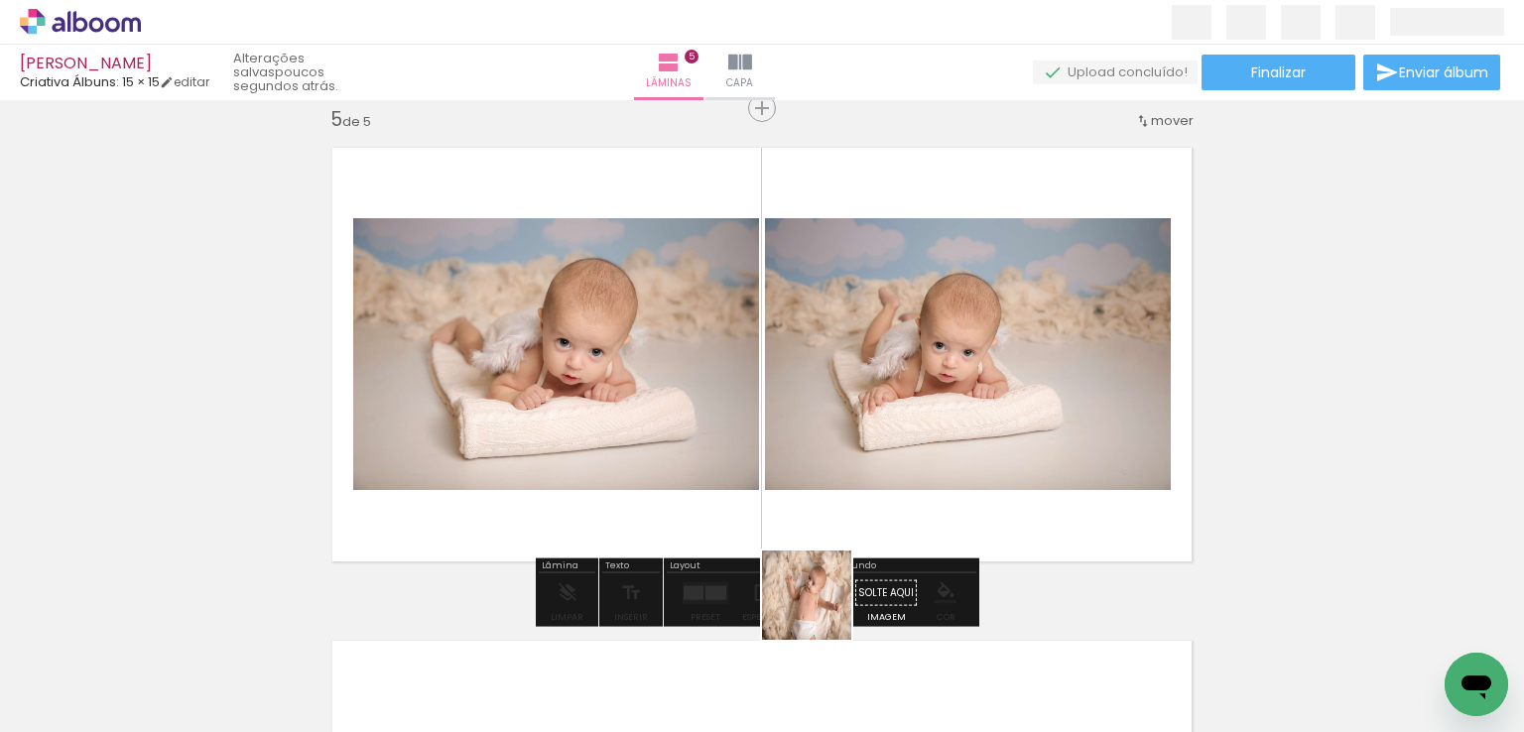
drag, startPoint x: 825, startPoint y: 676, endPoint x: 812, endPoint y: 527, distance: 149.5
click at [812, 527] on quentale-workspace at bounding box center [762, 366] width 1524 height 732
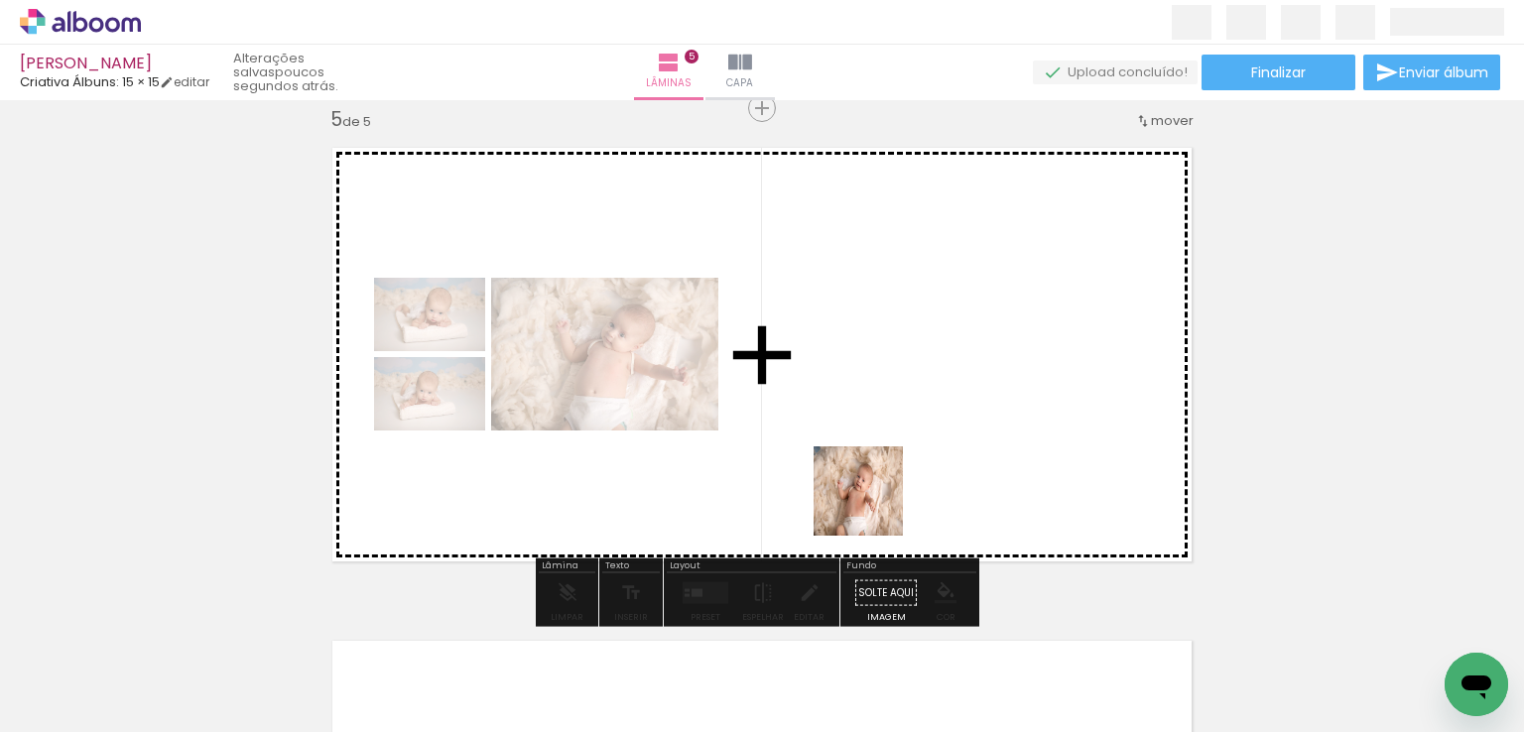
drag, startPoint x: 903, startPoint y: 675, endPoint x: 873, endPoint y: 506, distance: 171.3
click at [873, 506] on quentale-workspace at bounding box center [762, 366] width 1524 height 732
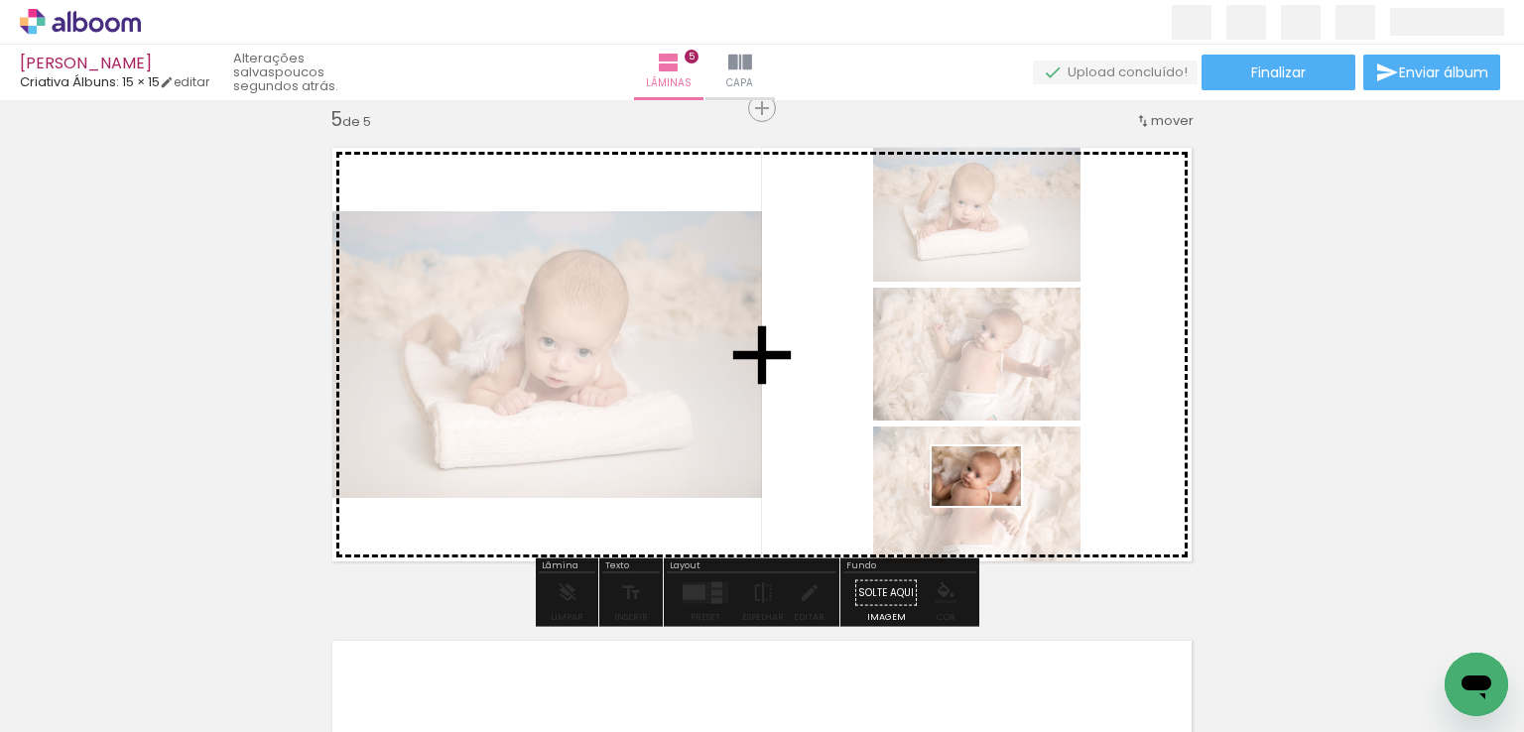
drag, startPoint x: 1000, startPoint y: 617, endPoint x: 991, endPoint y: 506, distance: 111.5
click at [991, 506] on quentale-workspace at bounding box center [762, 366] width 1524 height 732
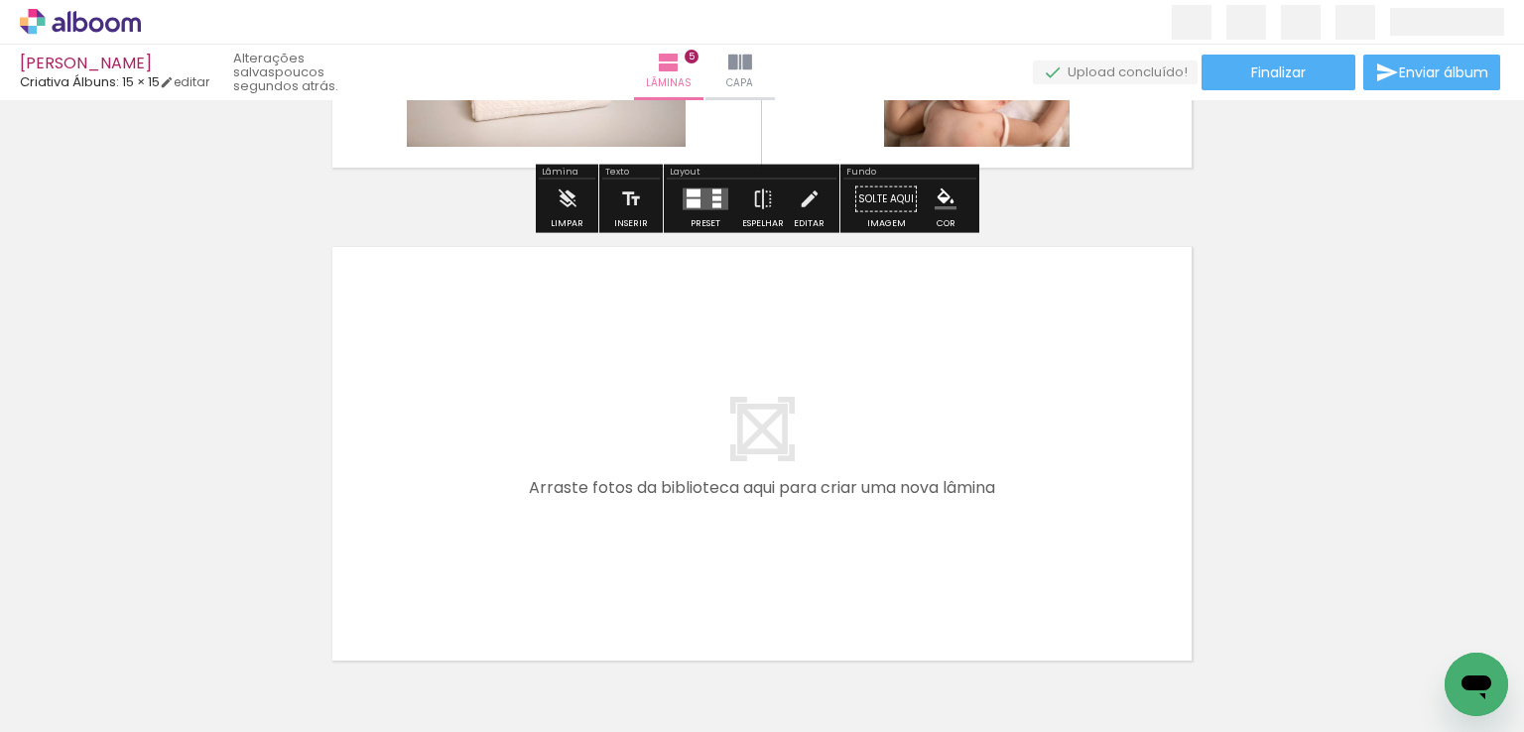
scroll to position [2394, 0]
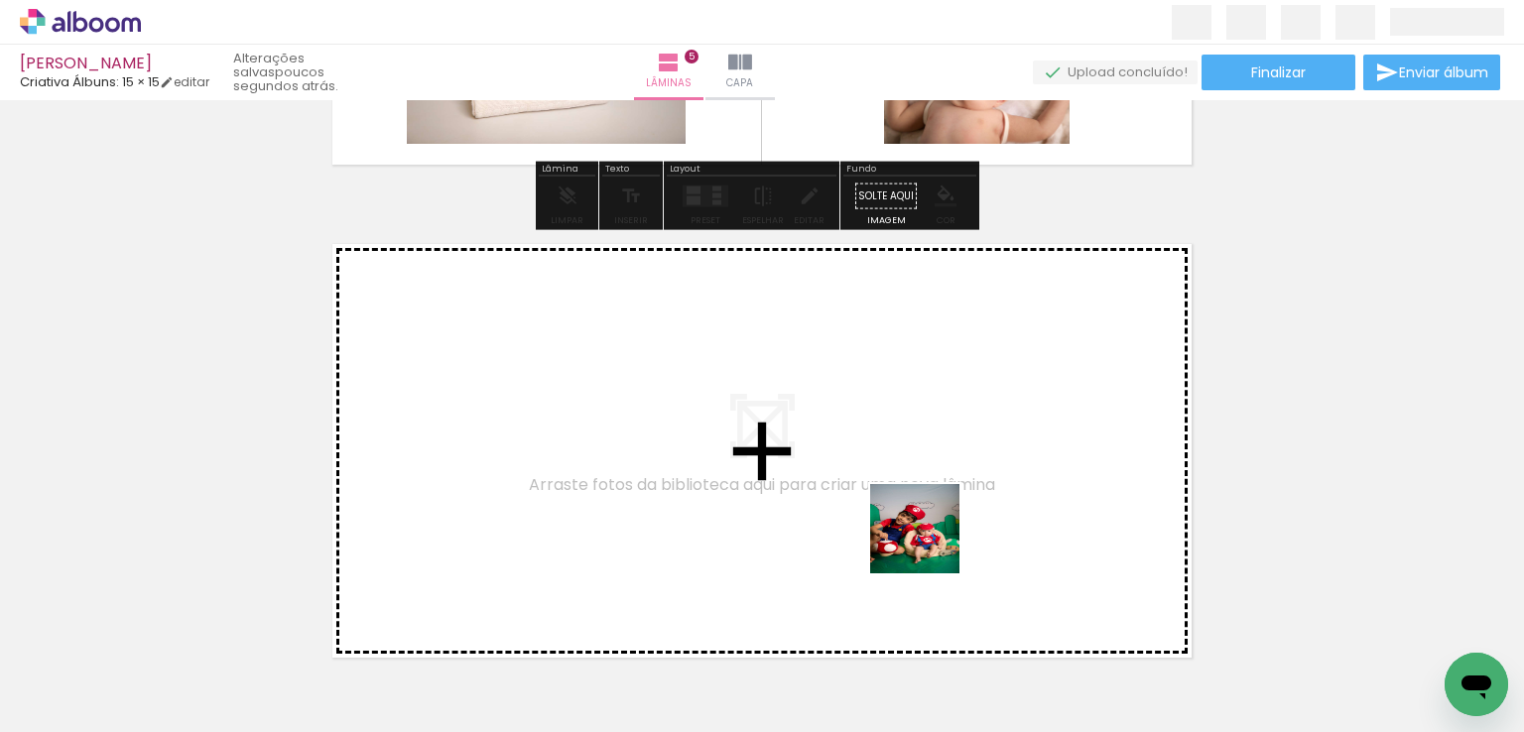
drag, startPoint x: 1125, startPoint y: 651, endPoint x: 925, endPoint y: 542, distance: 228.2
click at [925, 542] on quentale-workspace at bounding box center [762, 366] width 1524 height 732
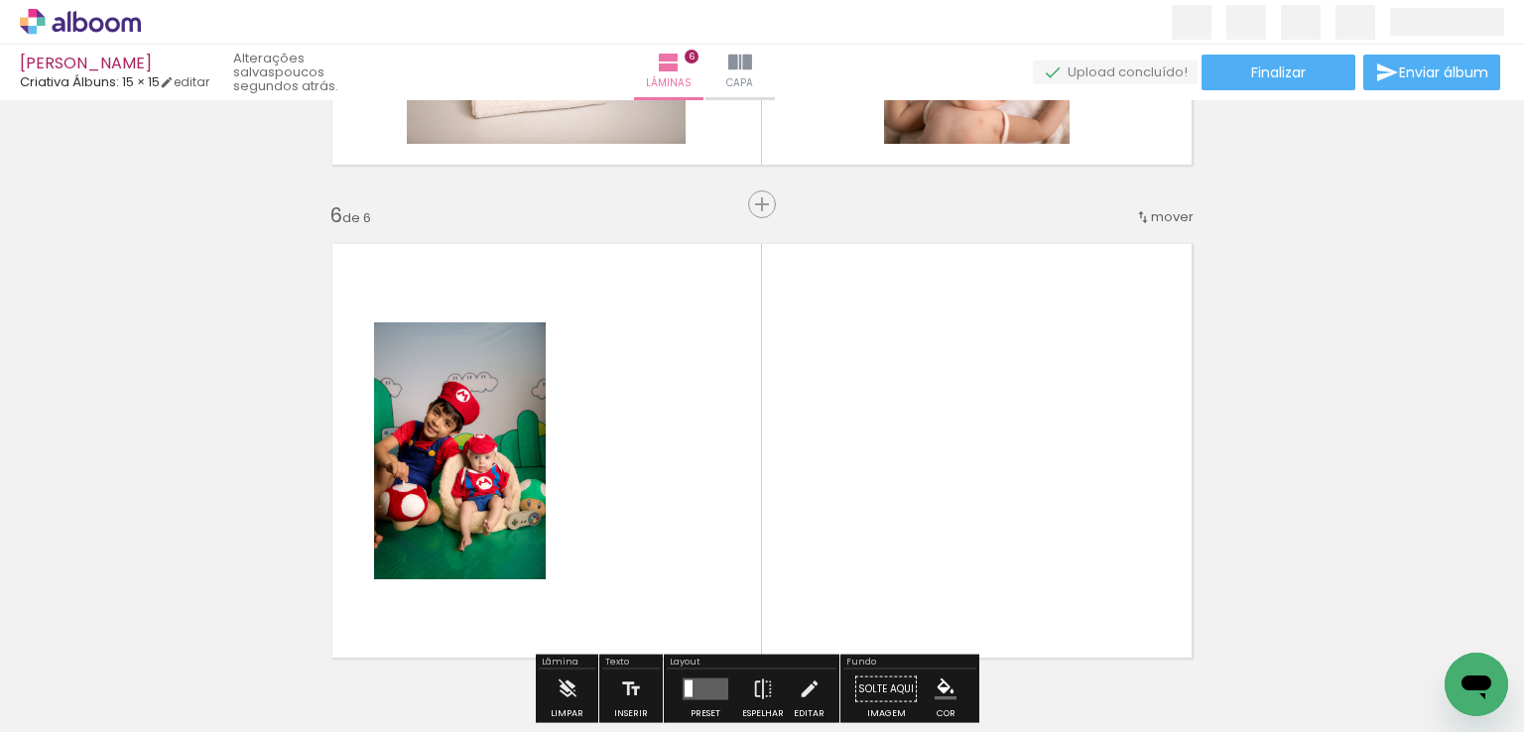
scroll to position [2490, 0]
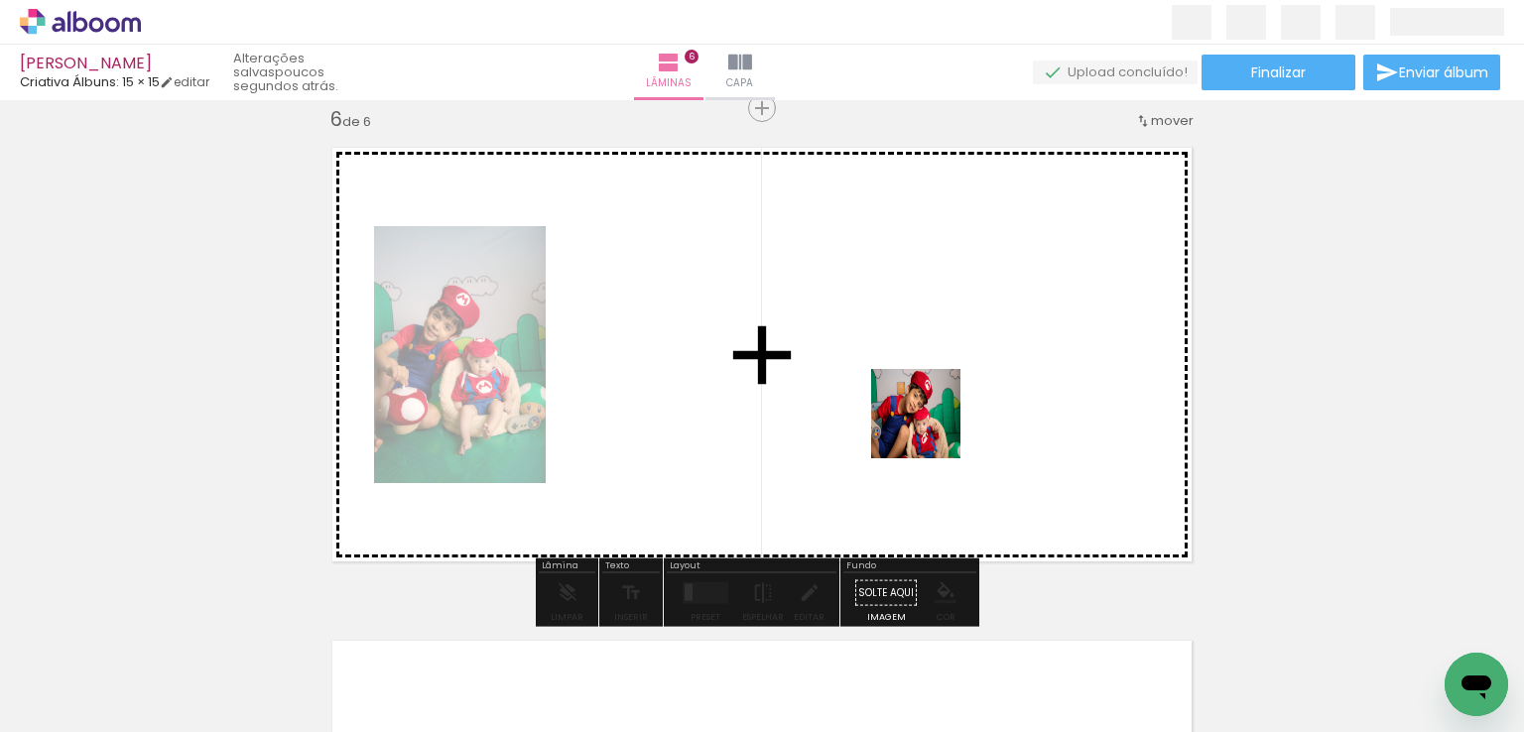
drag, startPoint x: 1238, startPoint y: 654, endPoint x: 929, endPoint y: 427, distance: 384.0
click at [929, 427] on quentale-workspace at bounding box center [762, 366] width 1524 height 732
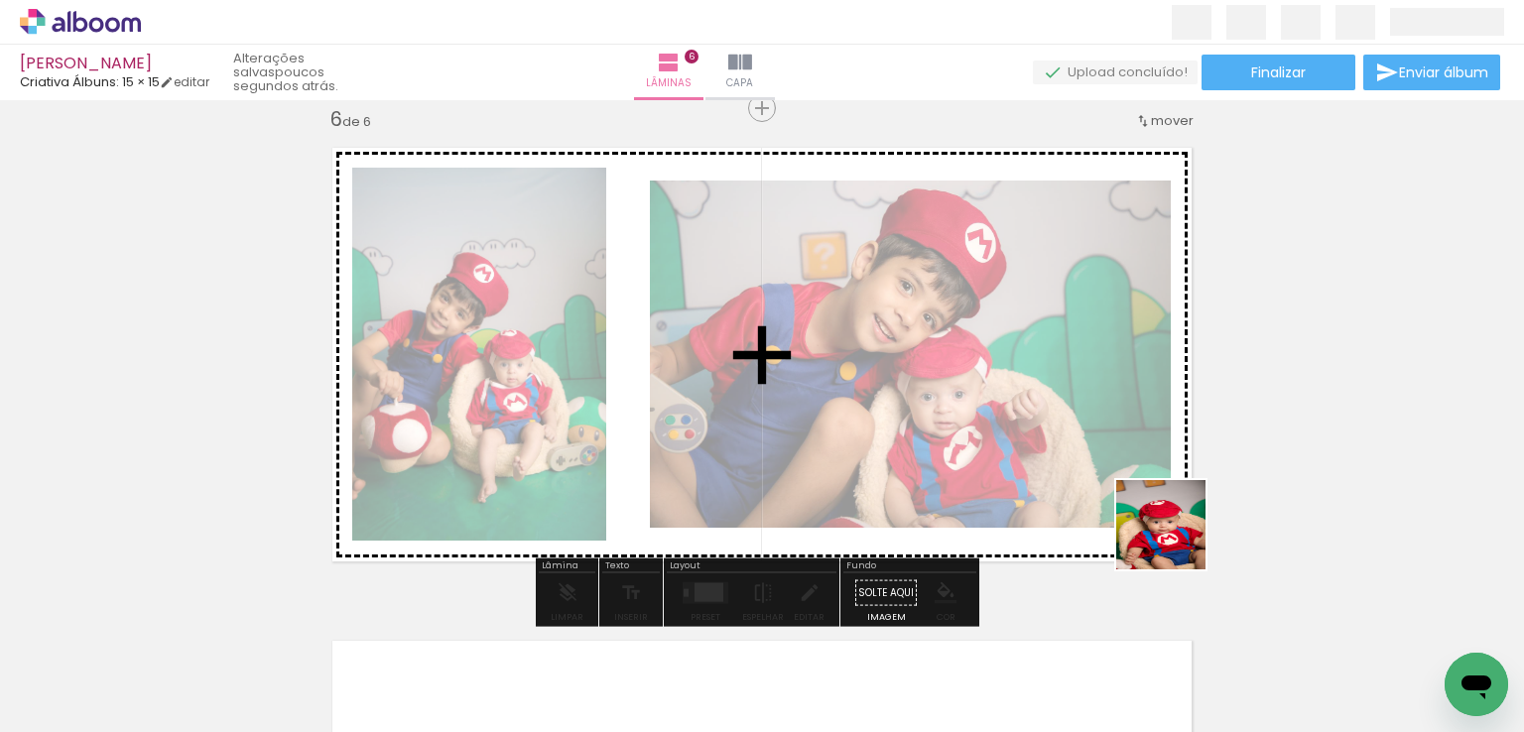
drag, startPoint x: 1364, startPoint y: 627, endPoint x: 929, endPoint y: 641, distance: 435.8
click at [1015, 473] on quentale-workspace at bounding box center [762, 366] width 1524 height 732
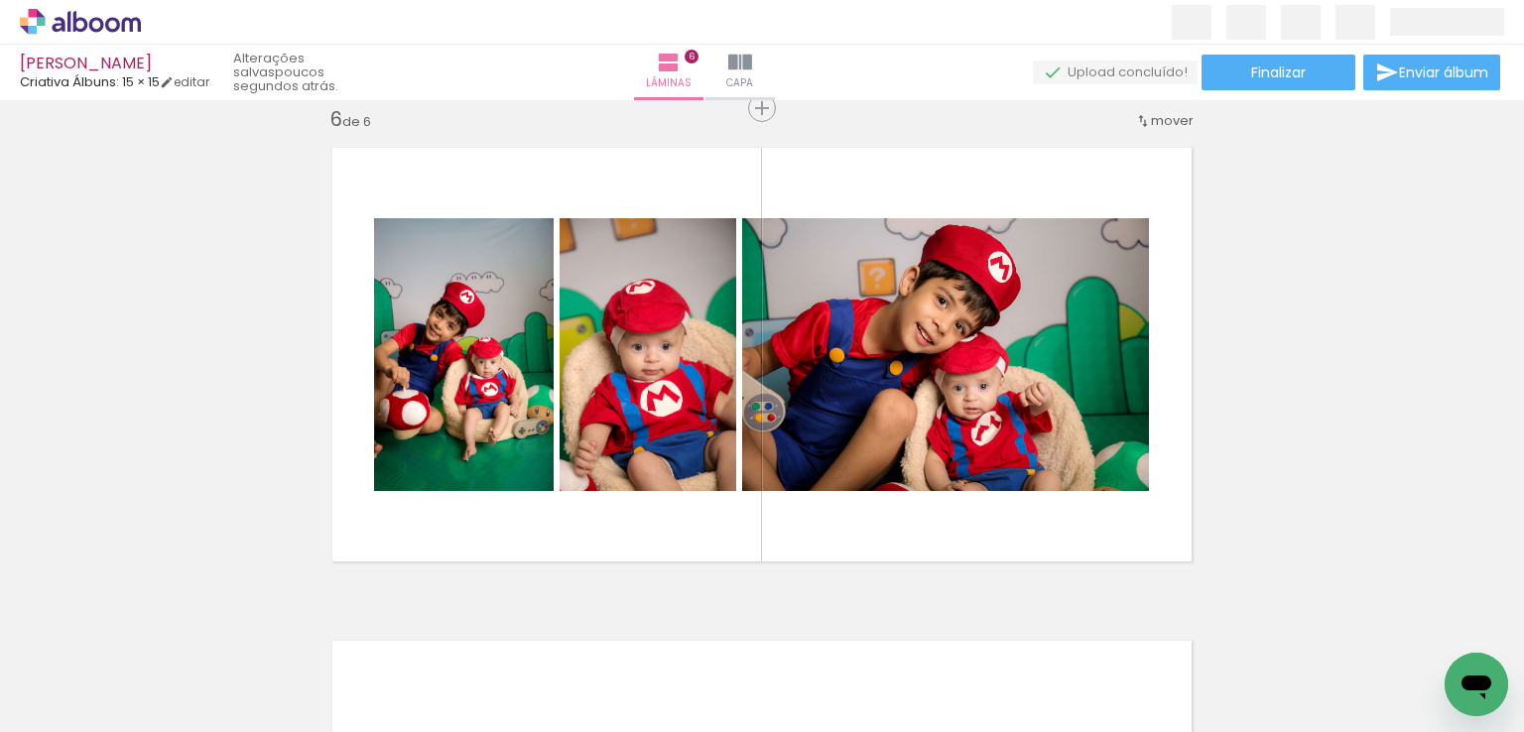
scroll to position [0, 2820]
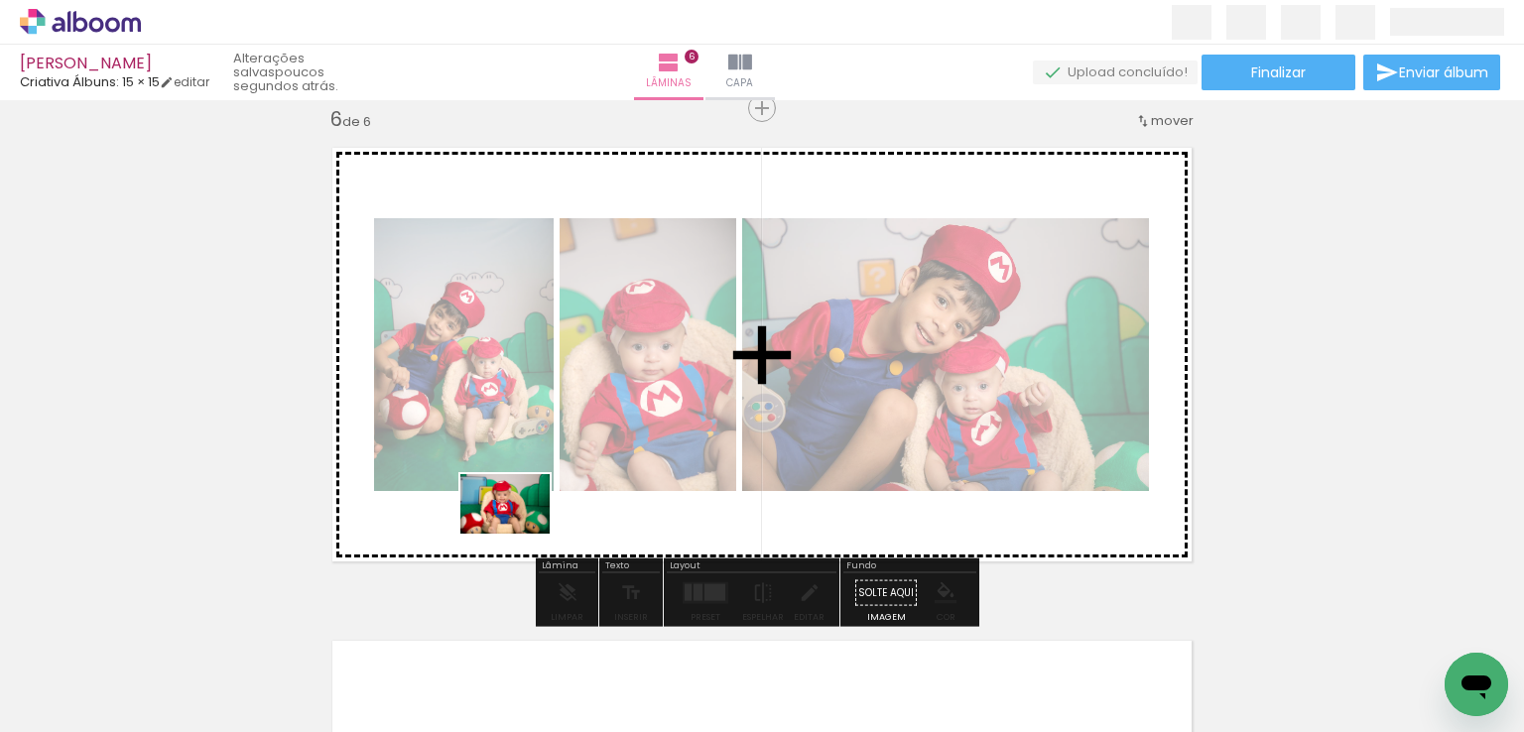
drag, startPoint x: 521, startPoint y: 660, endPoint x: 520, endPoint y: 534, distance: 126.0
click at [520, 534] on quentale-workspace at bounding box center [762, 366] width 1524 height 732
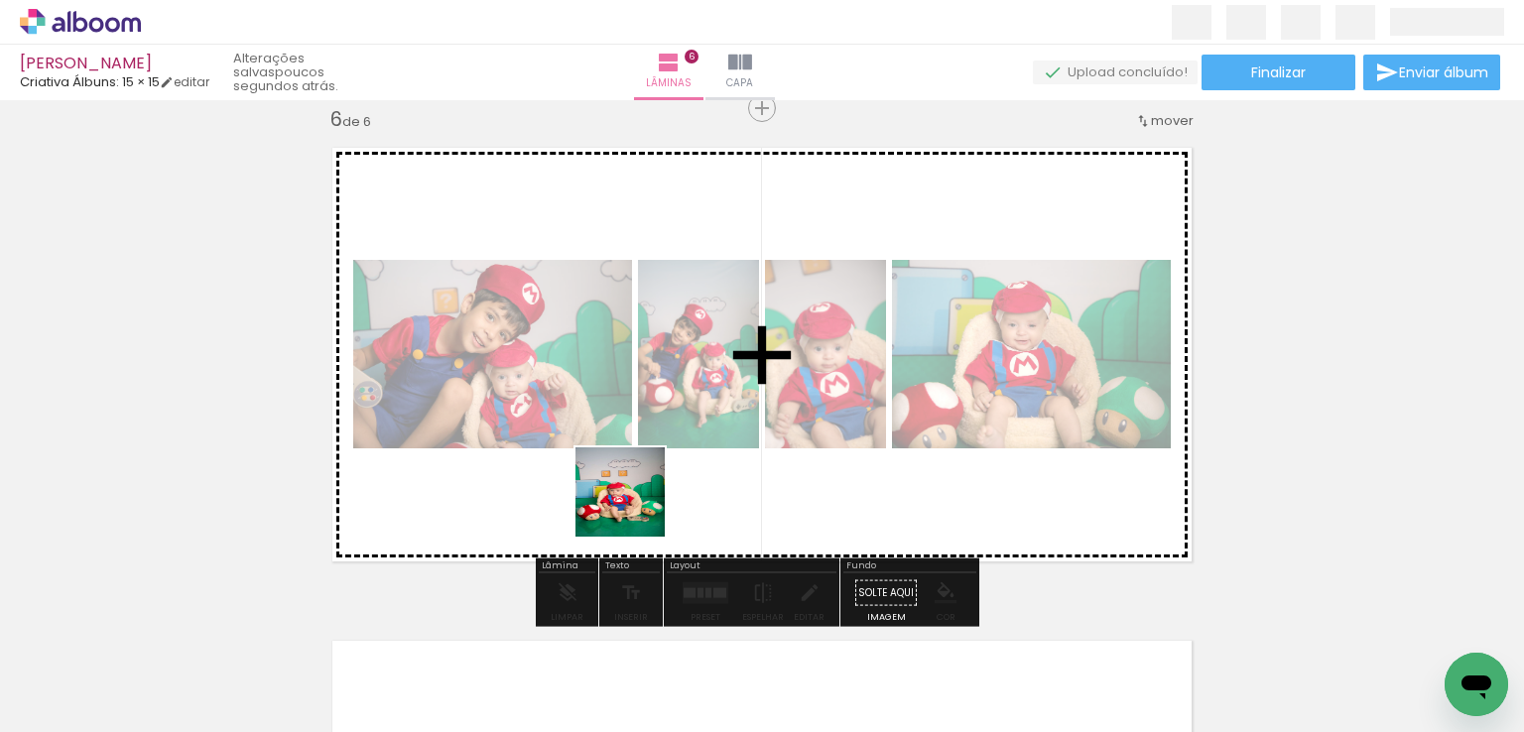
drag, startPoint x: 611, startPoint y: 662, endPoint x: 637, endPoint y: 490, distance: 173.6
click at [637, 490] on quentale-workspace at bounding box center [762, 366] width 1524 height 732
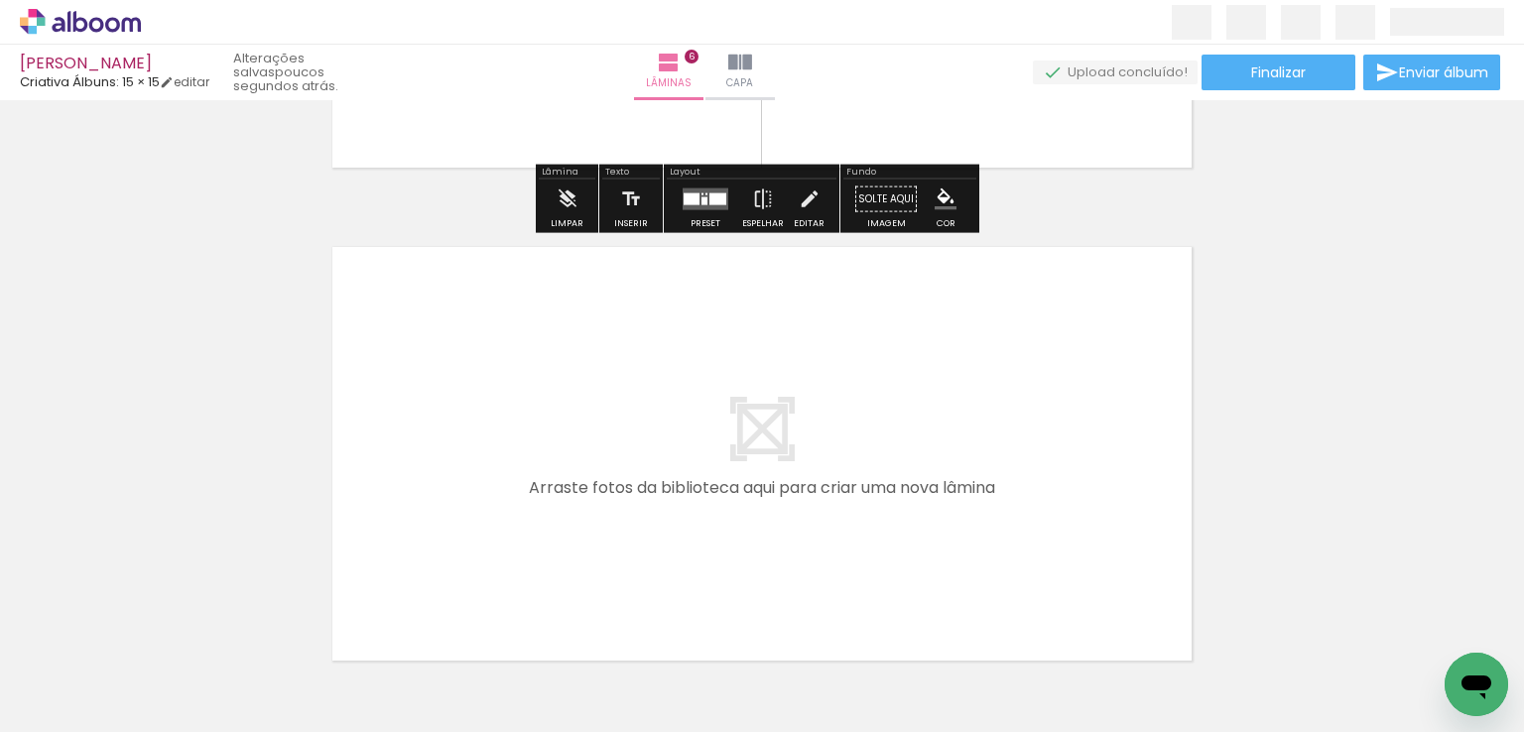
scroll to position [2986, 0]
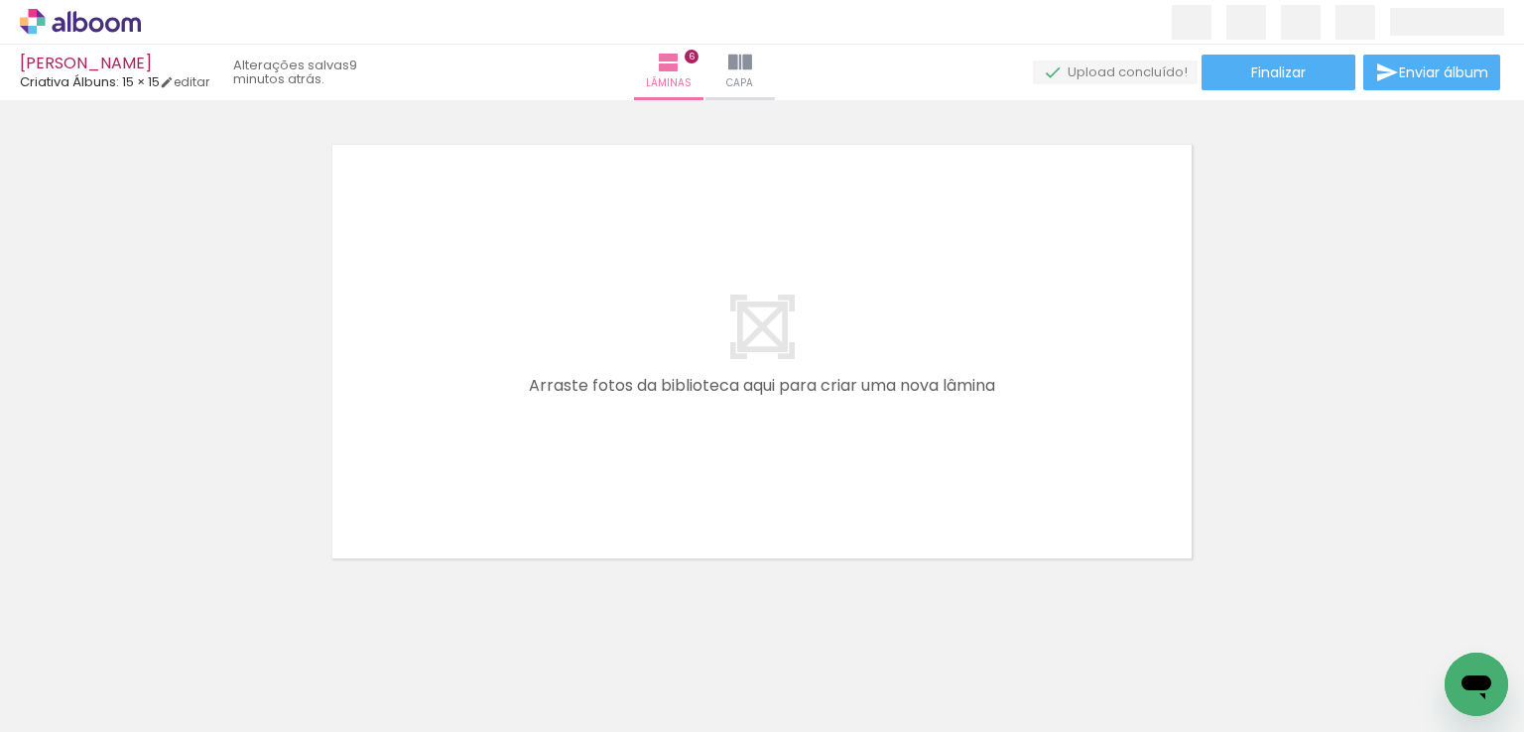
scroll to position [0, 2820]
